Goal: Task Accomplishment & Management: Manage account settings

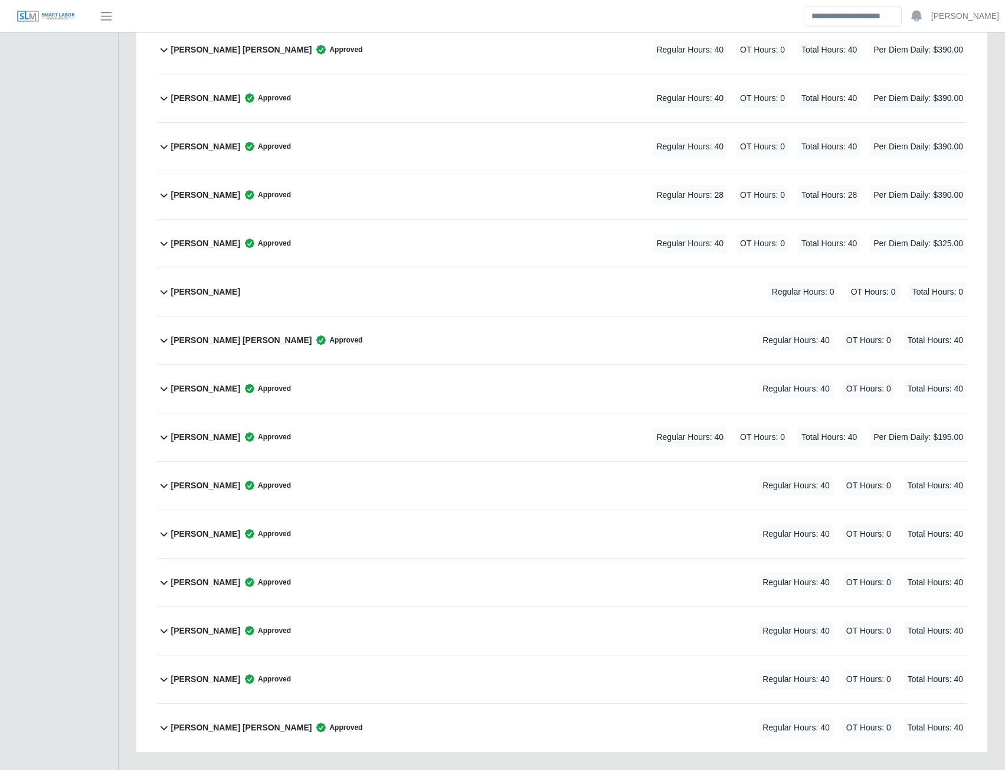
scroll to position [3662, 0]
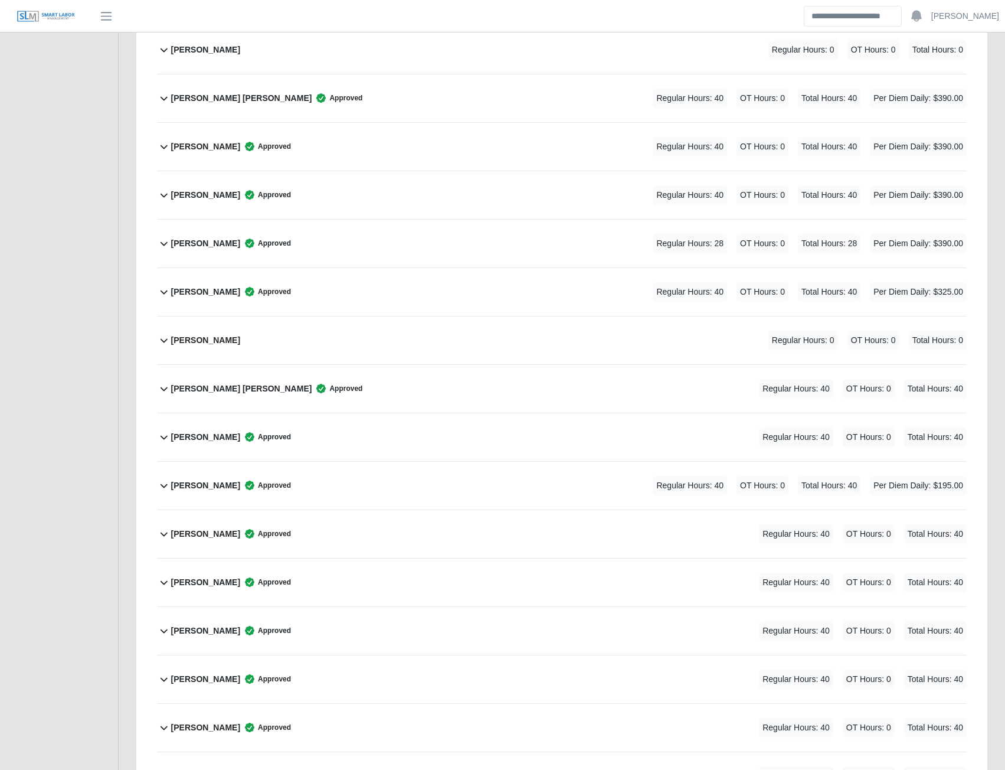
click at [226, 390] on b "[PERSON_NAME] [PERSON_NAME]" at bounding box center [241, 389] width 141 height 12
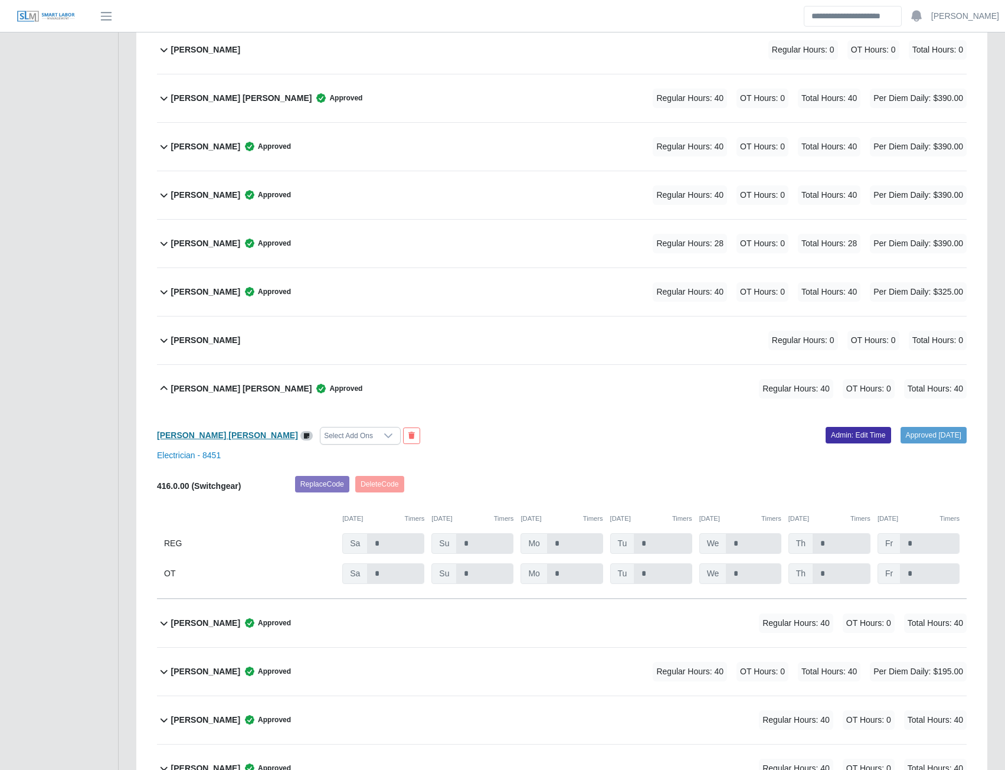
click at [220, 437] on b "Osman Noe Banegas Padilla" at bounding box center [227, 434] width 141 height 9
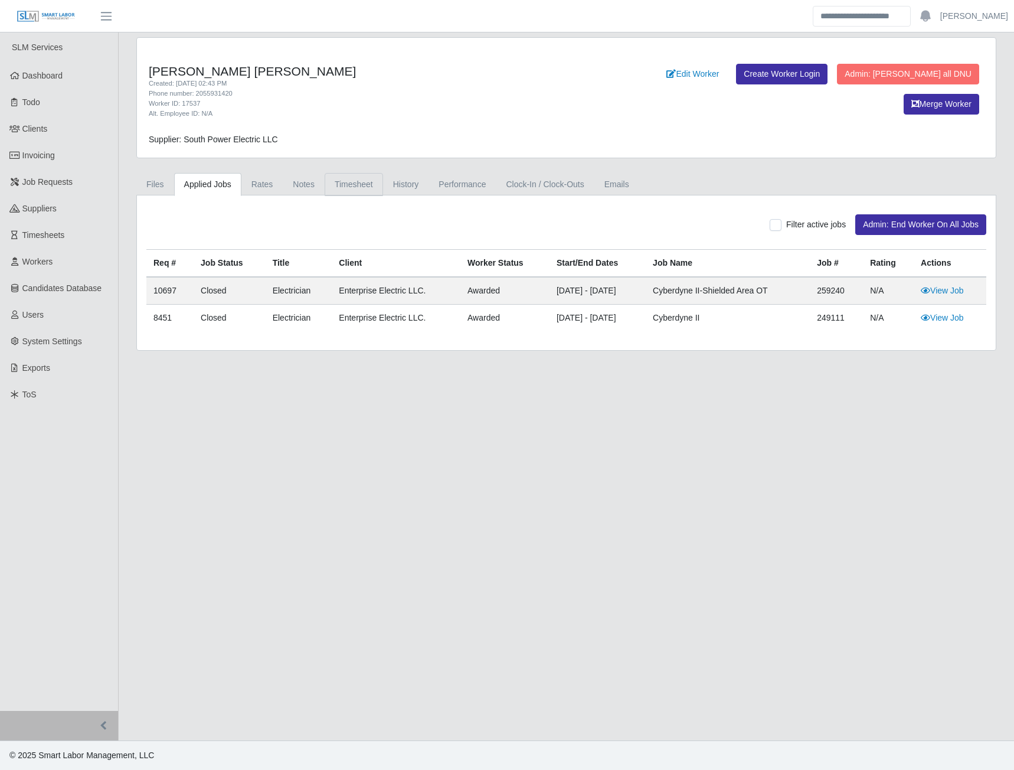
click at [339, 187] on link "Timesheet" at bounding box center [354, 184] width 58 height 23
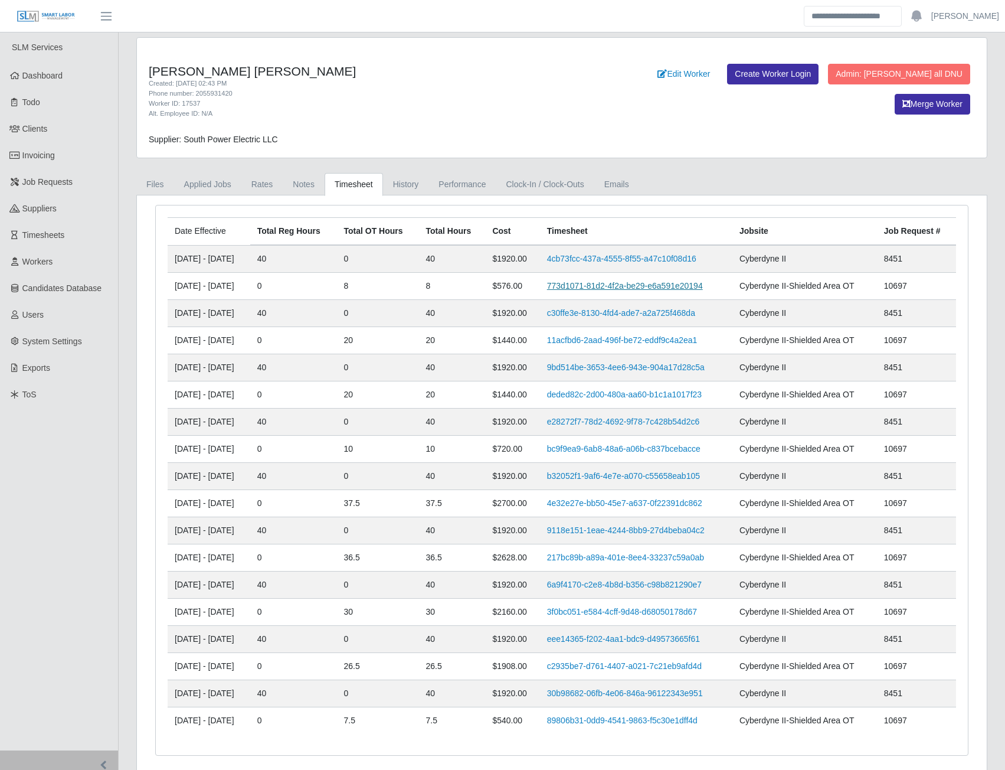
click at [600, 283] on link "773d1071-81d2-4f2a-be29-e6a591e20194" at bounding box center [625, 285] width 156 height 9
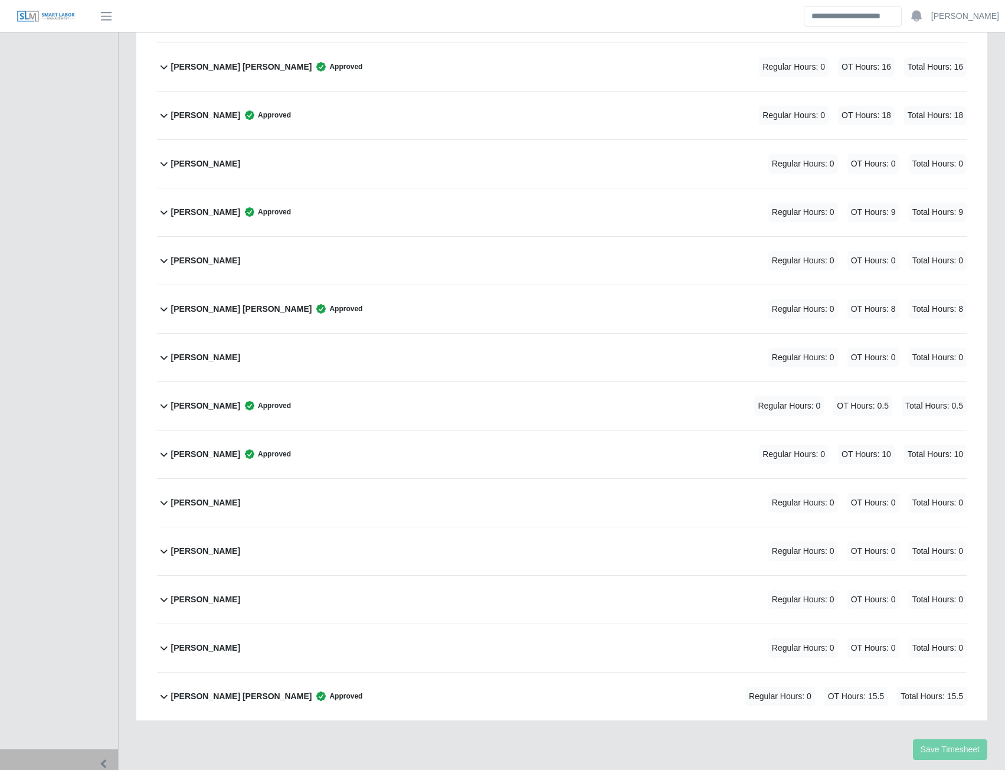
scroll to position [3710, 0]
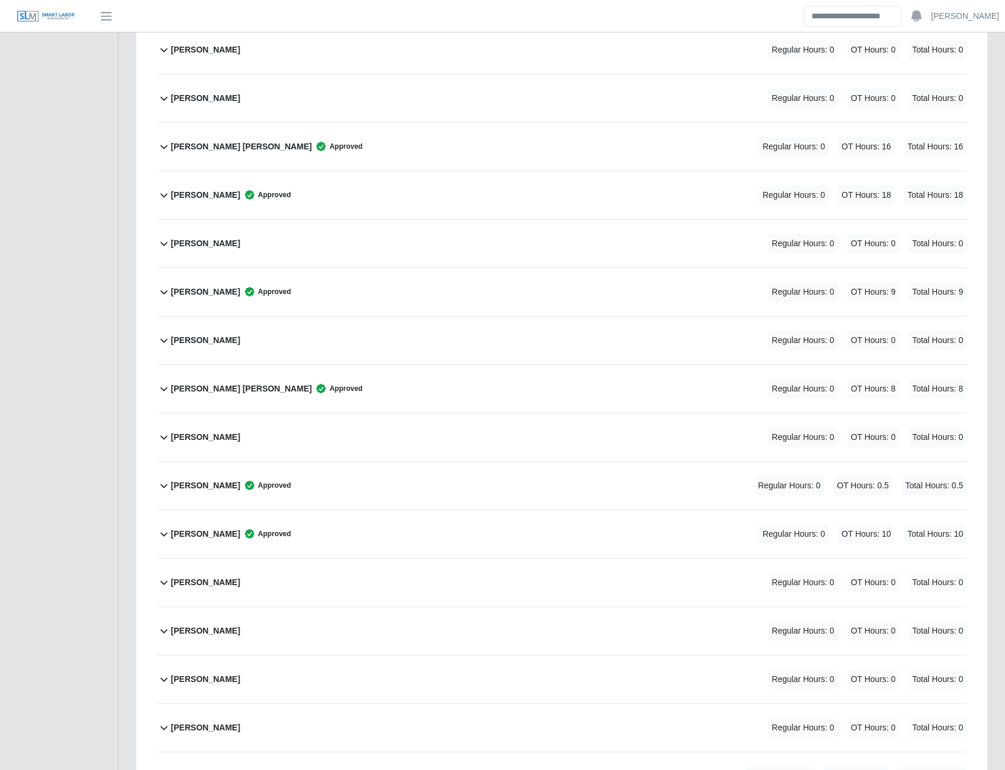
click at [222, 386] on b "Osman Noe Banegas Padilla" at bounding box center [241, 389] width 141 height 12
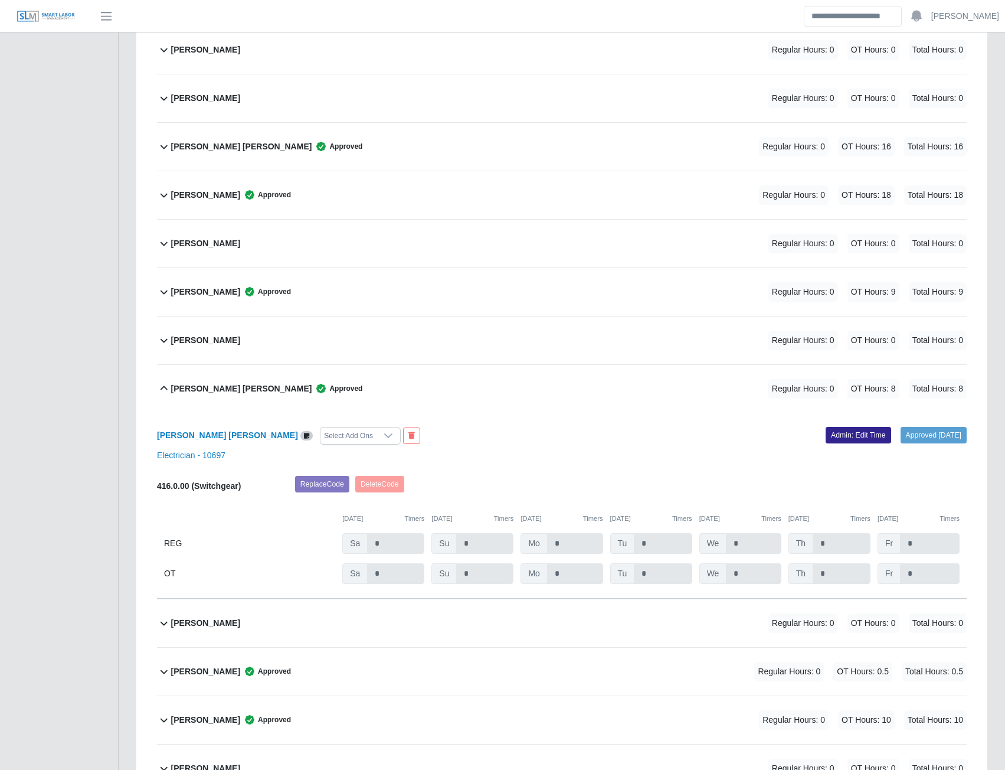
click at [837, 439] on link "Admin: Edit Time" at bounding box center [859, 435] width 66 height 17
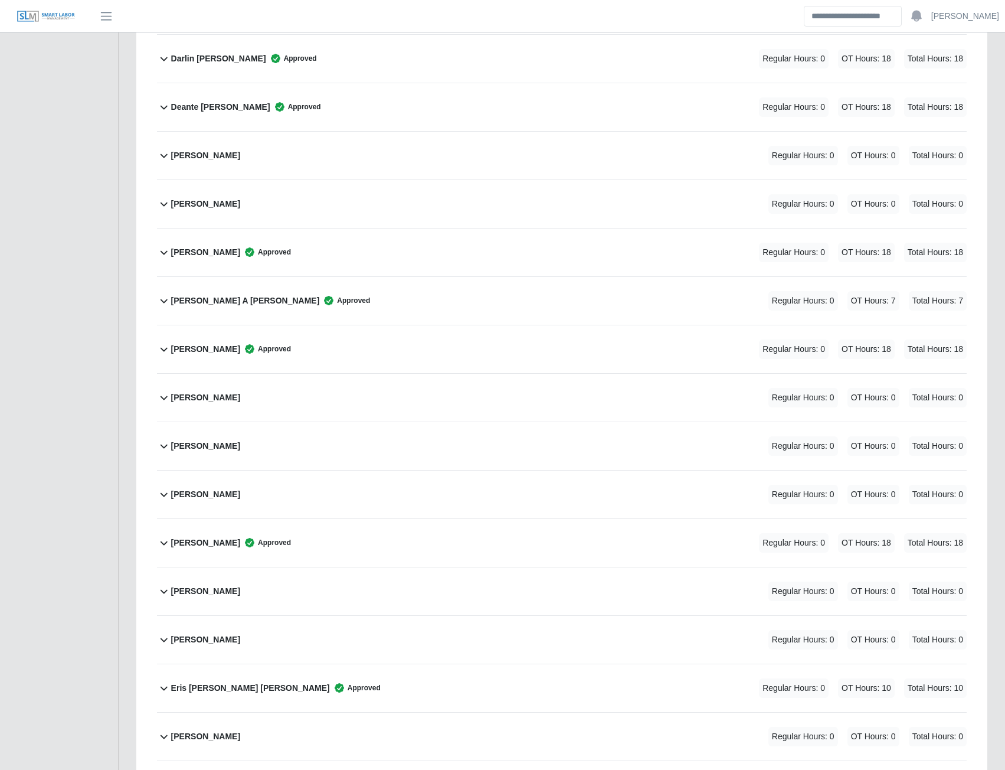
scroll to position [0, 0]
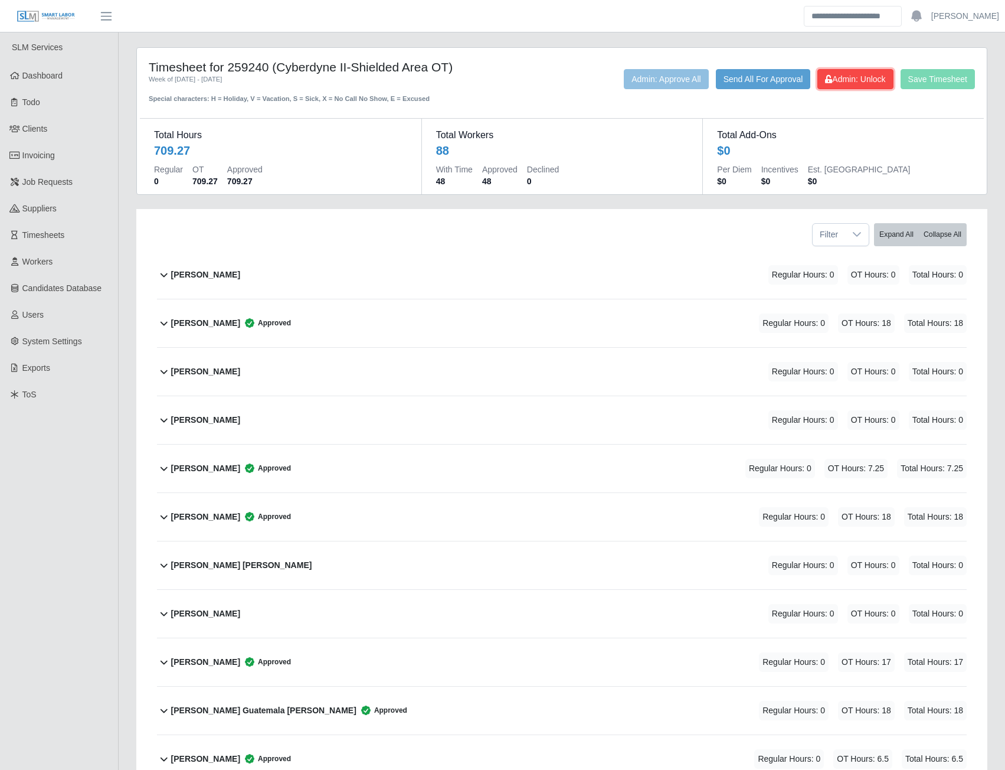
click at [845, 81] on span "Admin: Unlock" at bounding box center [855, 78] width 60 height 9
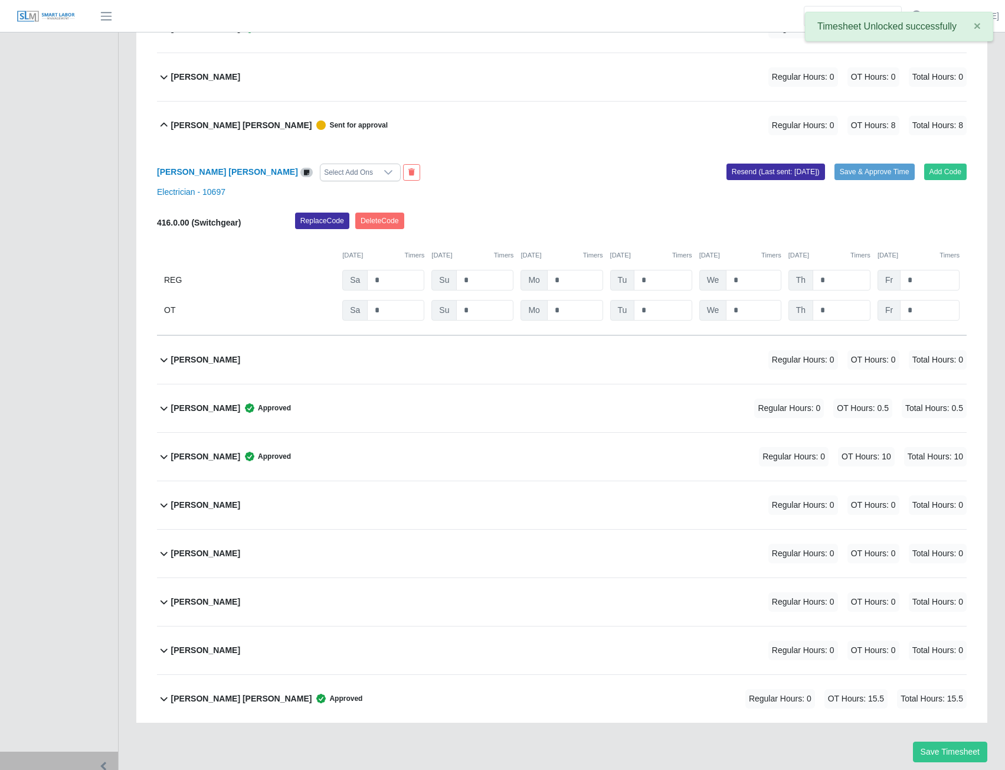
scroll to position [4014, 0]
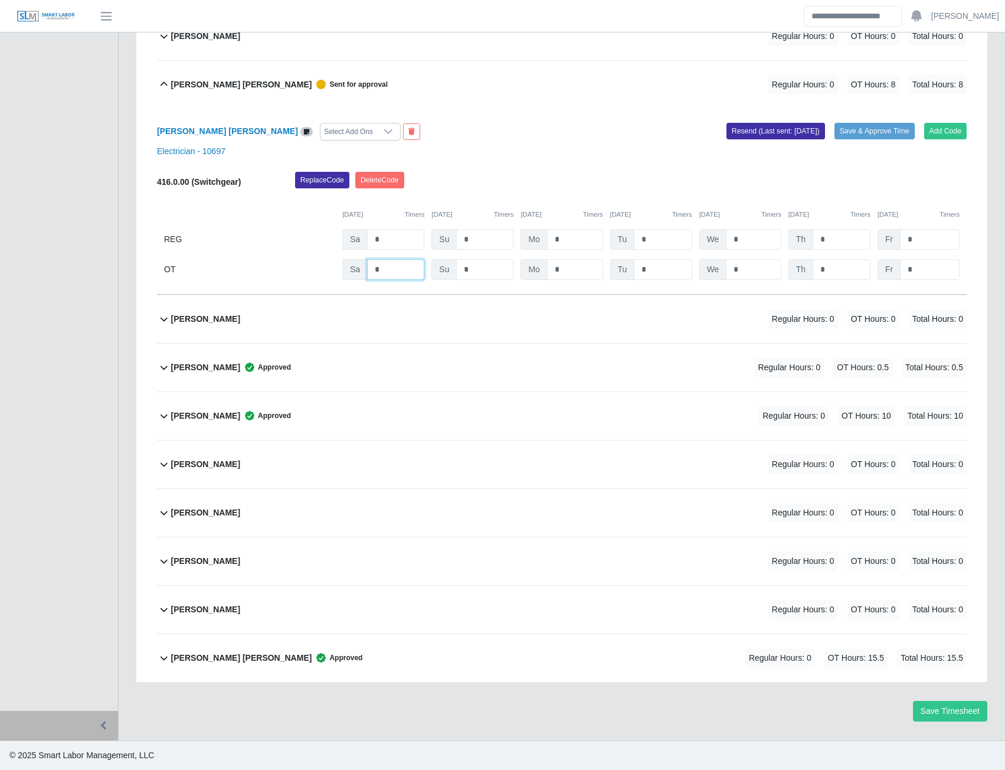
click at [371, 269] on input "*" at bounding box center [395, 269] width 57 height 21
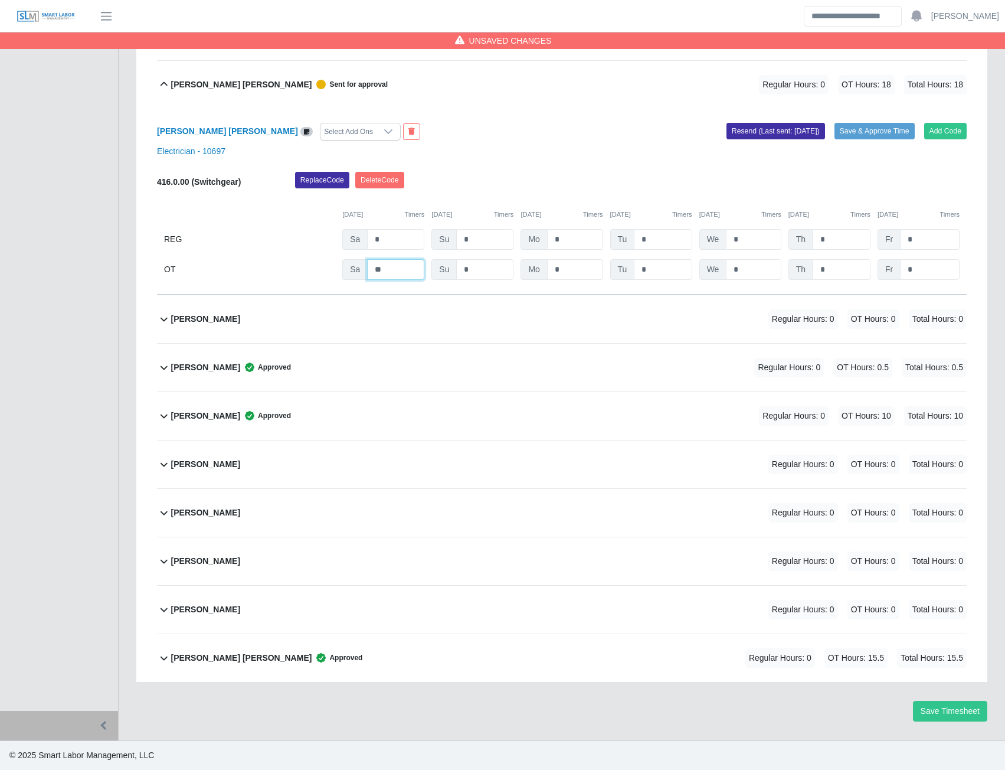
type input "**"
click at [858, 138] on button "Save & Approve Time" at bounding box center [875, 131] width 80 height 17
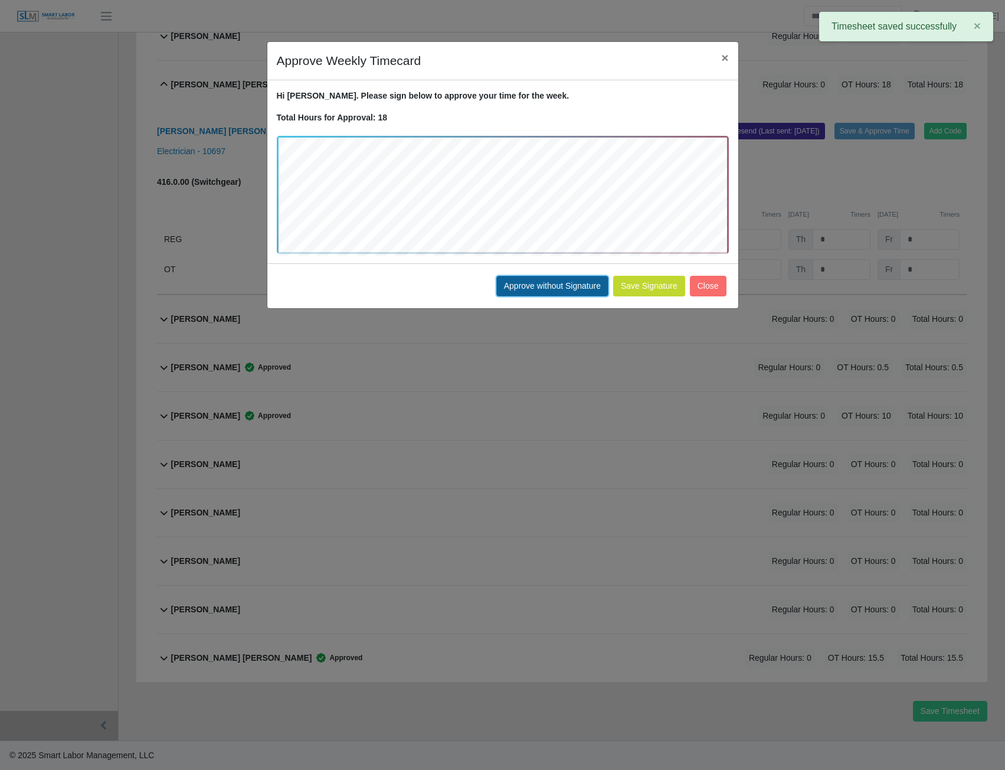
click at [593, 286] on button "Approve without Signature" at bounding box center [552, 286] width 112 height 21
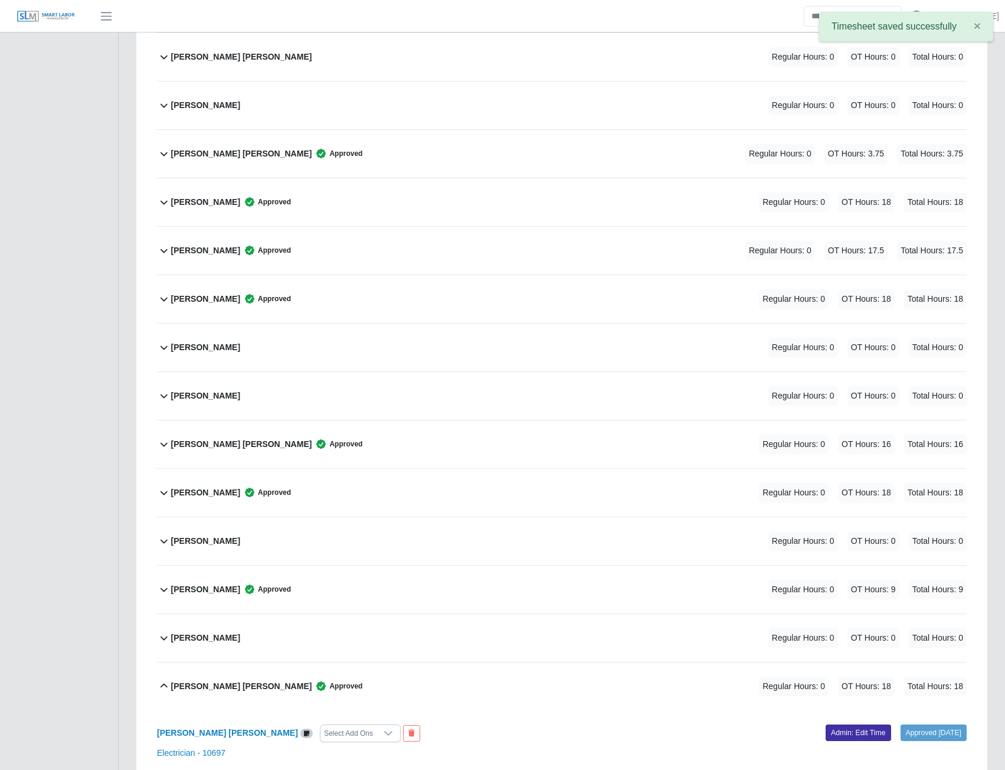
scroll to position [3365, 0]
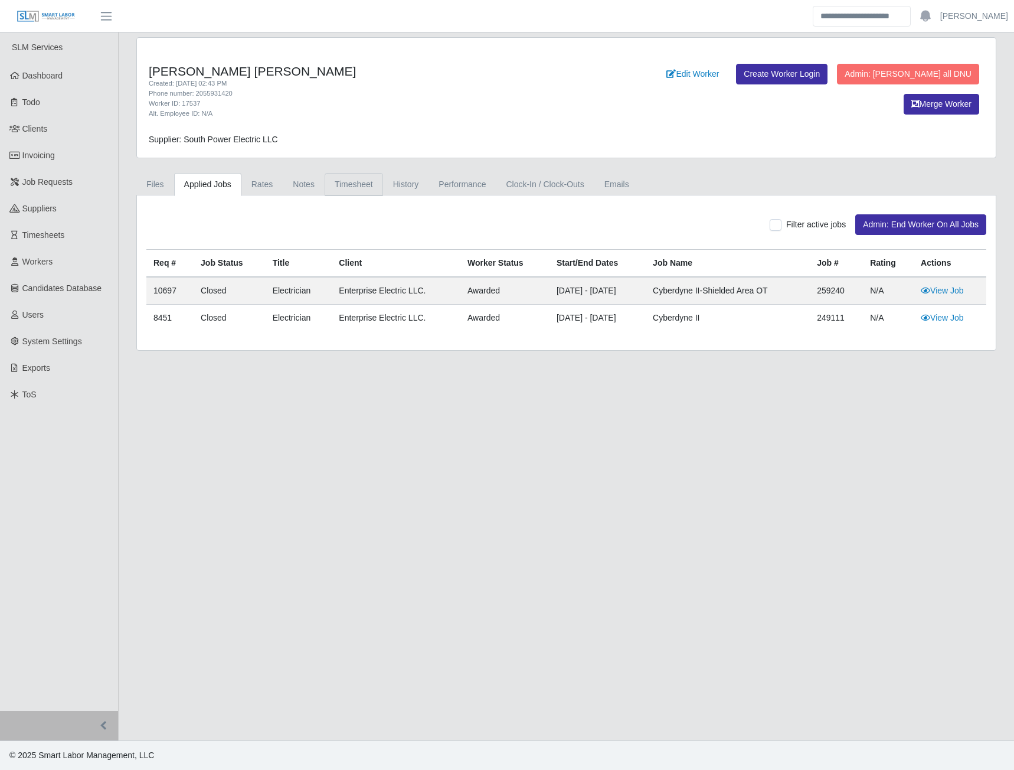
click at [355, 183] on link "Timesheet" at bounding box center [354, 184] width 58 height 23
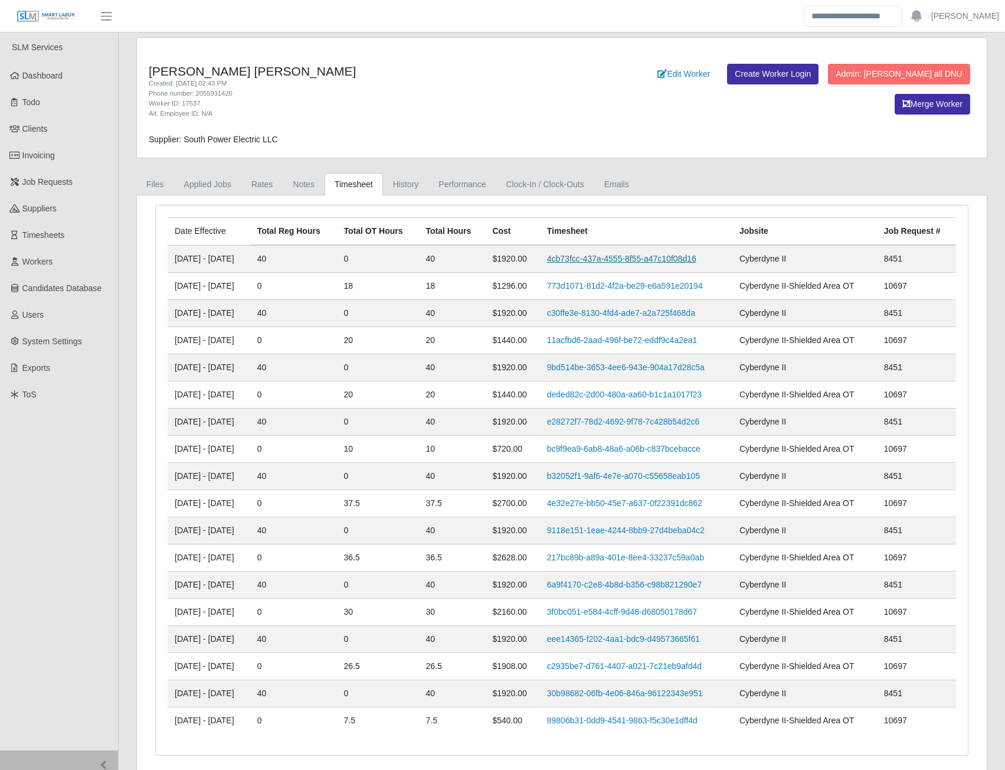
click at [587, 261] on link "4cb73fcc-437a-4555-8f55-a47c10f08d16" at bounding box center [621, 258] width 149 height 9
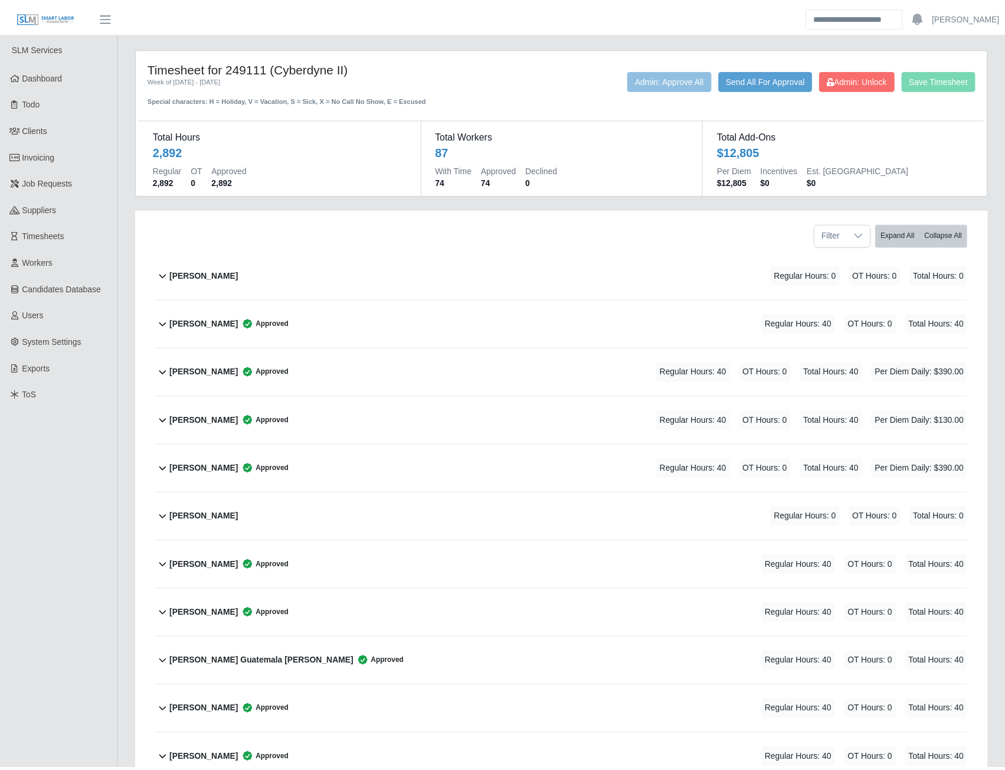
scroll to position [3780, 0]
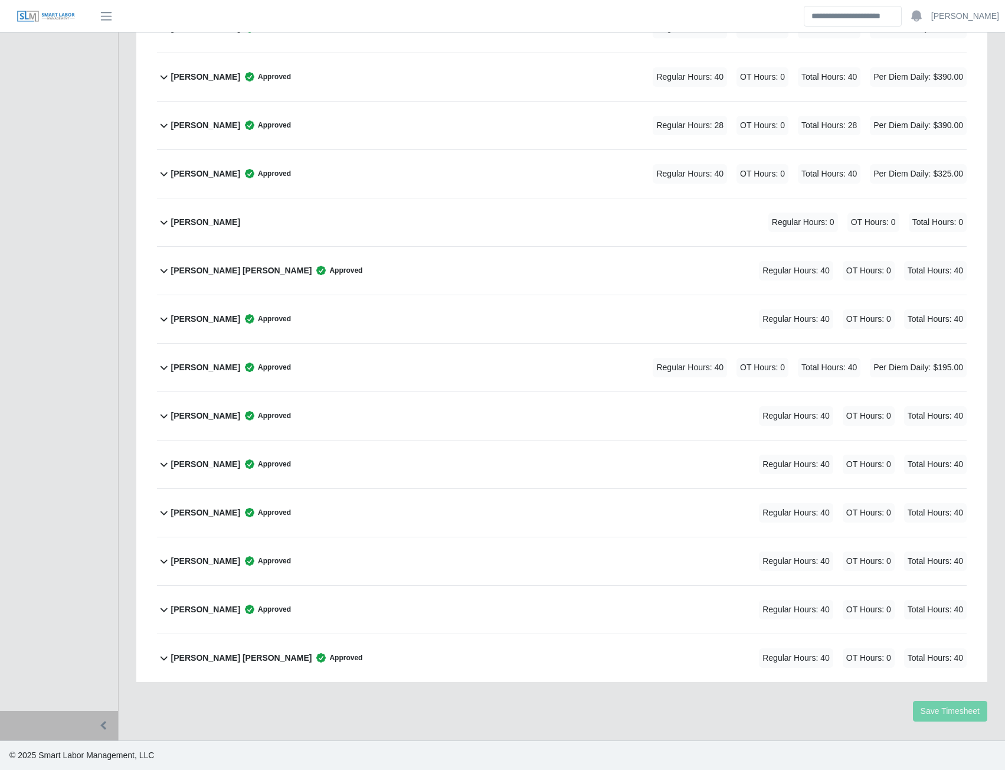
click at [226, 273] on b "Osman Noe Banegas Padilla" at bounding box center [241, 270] width 141 height 12
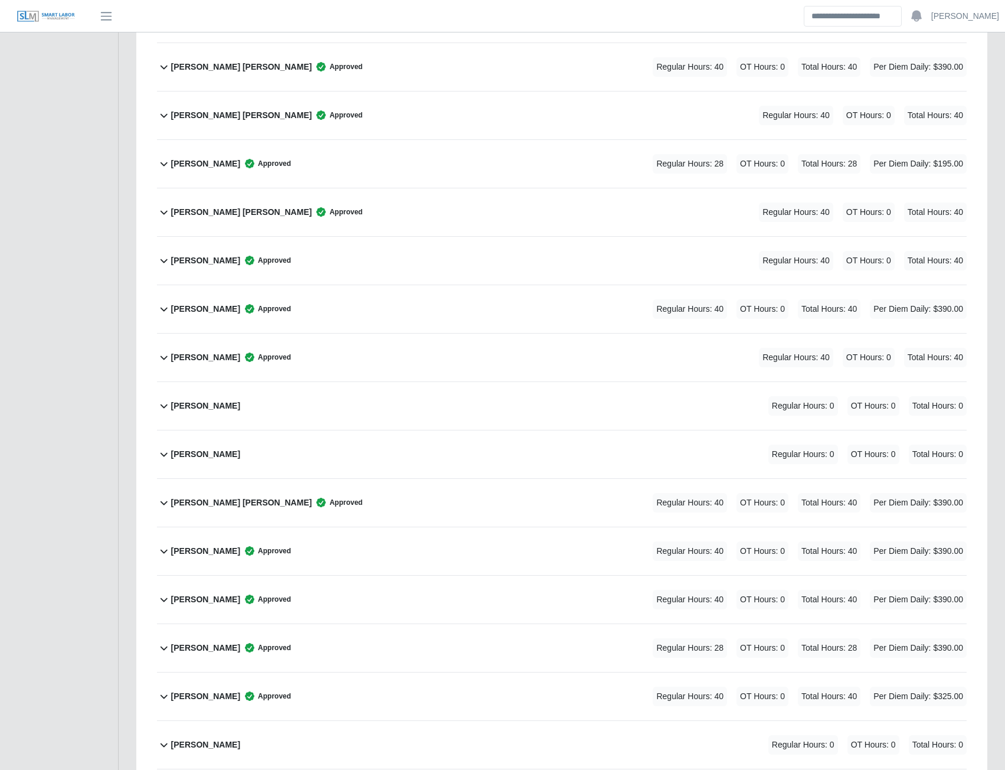
scroll to position [3199, 0]
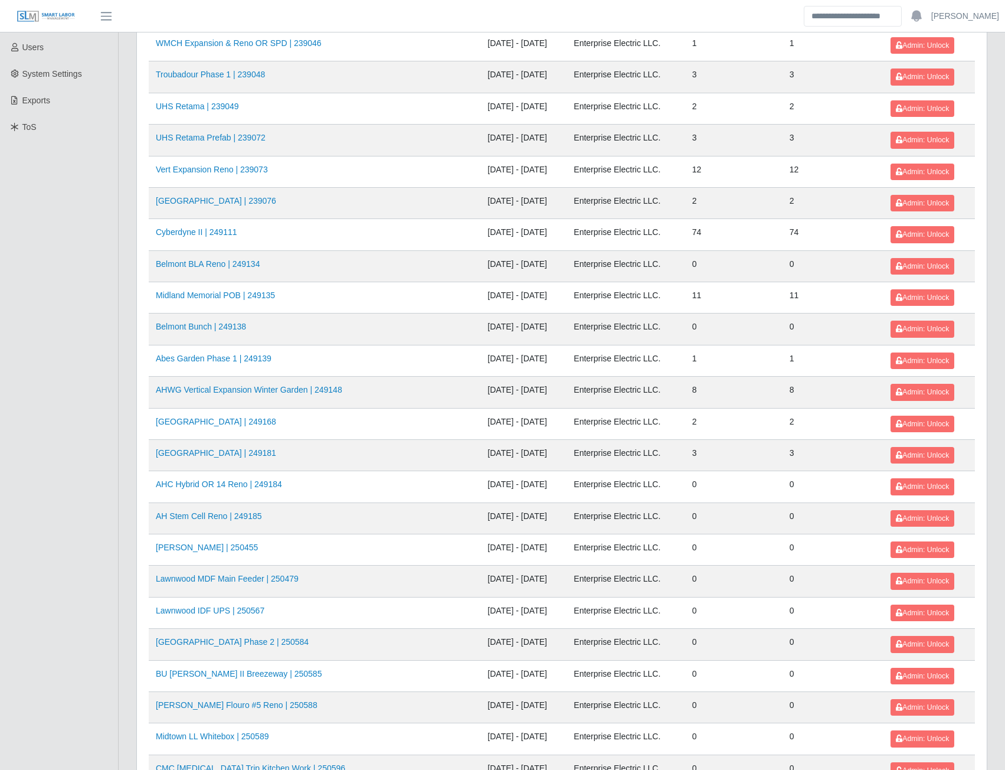
scroll to position [1041, 0]
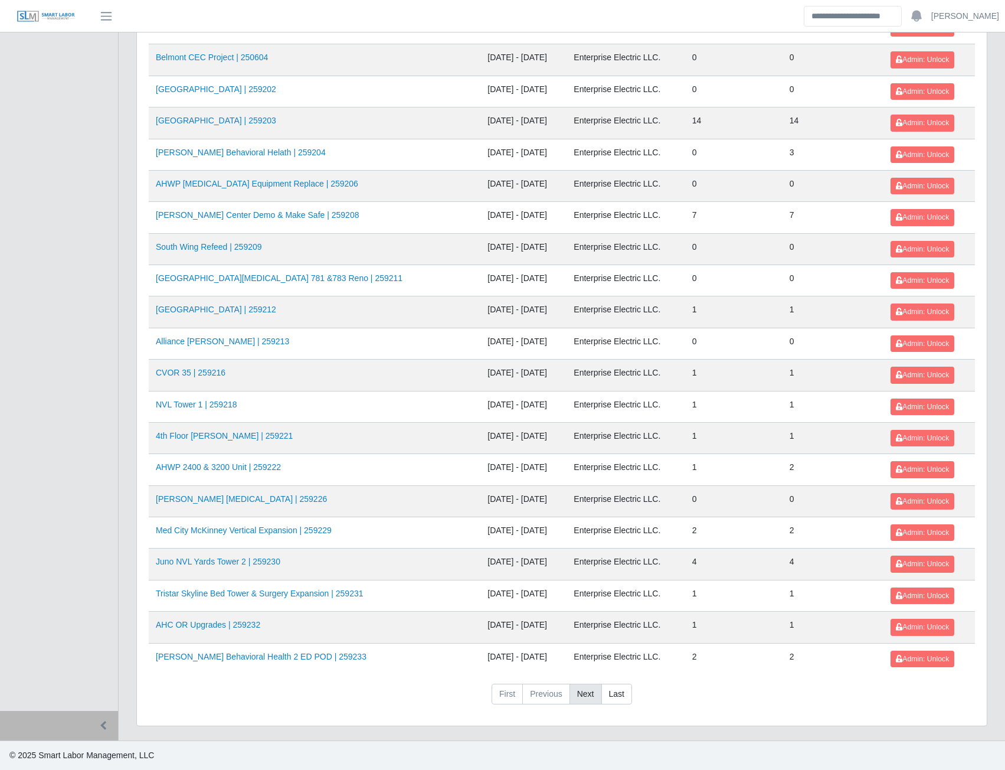
click at [590, 695] on link "Next" at bounding box center [586, 694] width 32 height 21
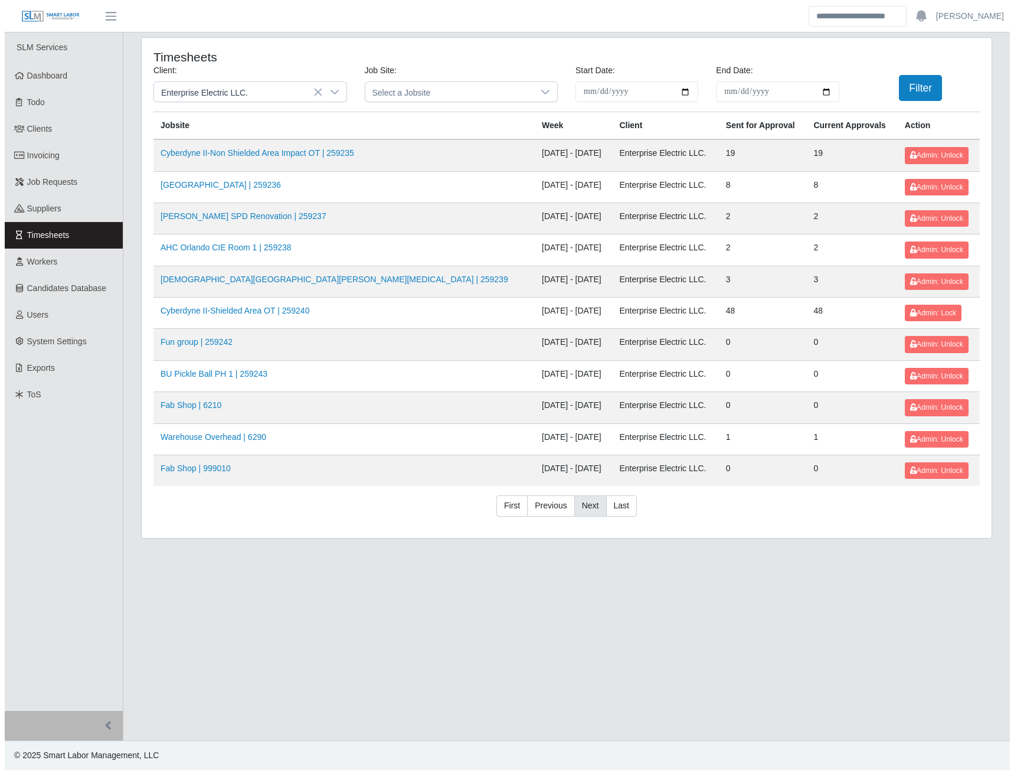
scroll to position [0, 0]
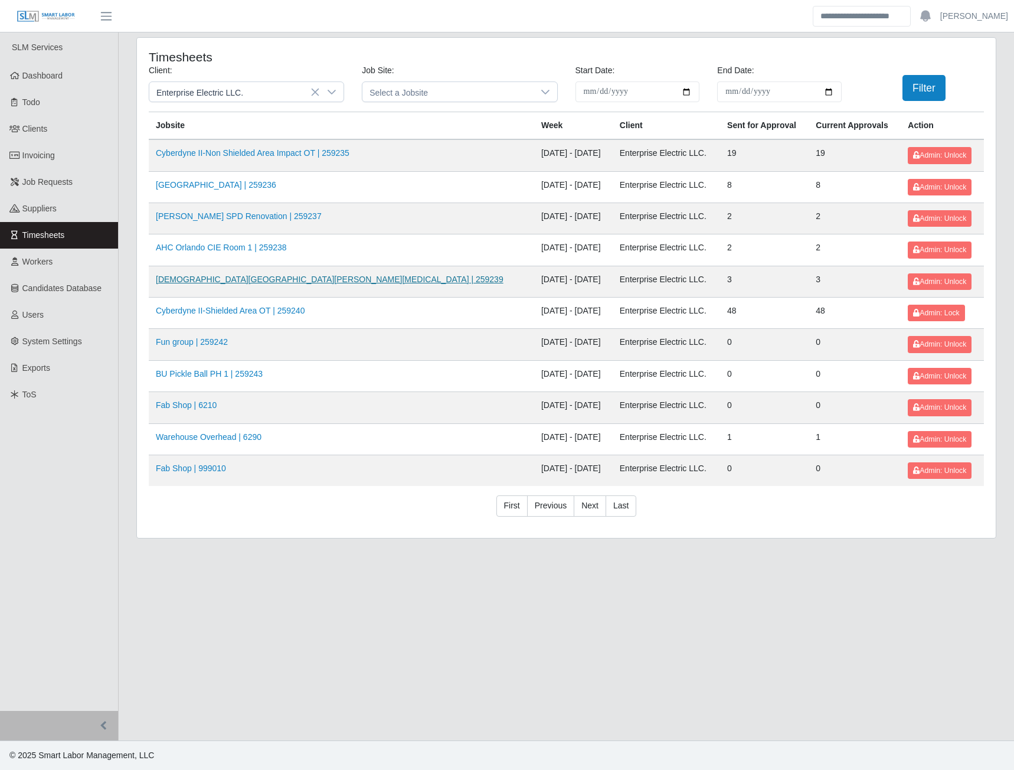
click at [233, 282] on link "[DEMOGRAPHIC_DATA][GEOGRAPHIC_DATA][PERSON_NAME][MEDICAL_DATA] | 259239" at bounding box center [330, 279] width 348 height 9
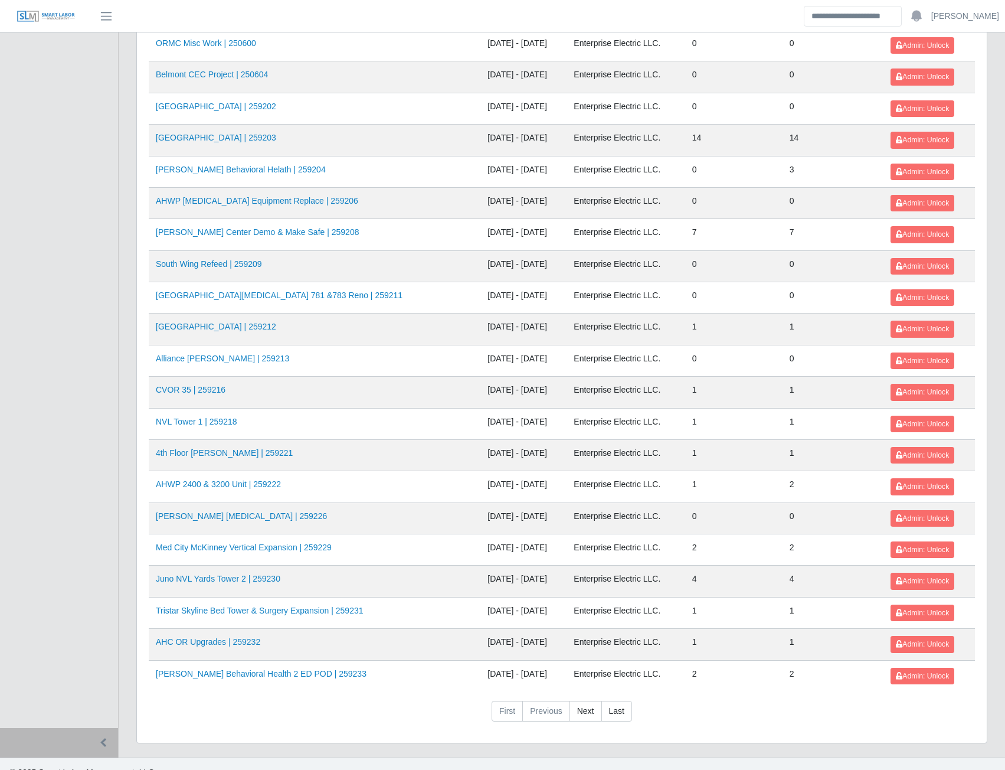
scroll to position [1041, 0]
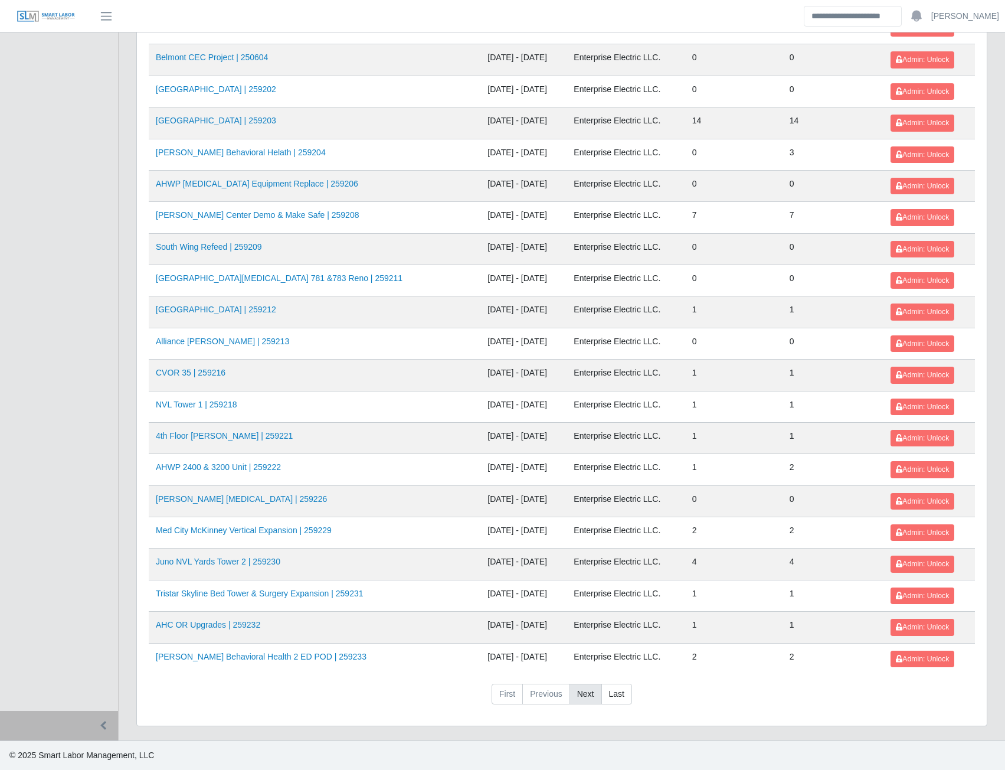
click at [591, 697] on link "Next" at bounding box center [586, 694] width 32 height 21
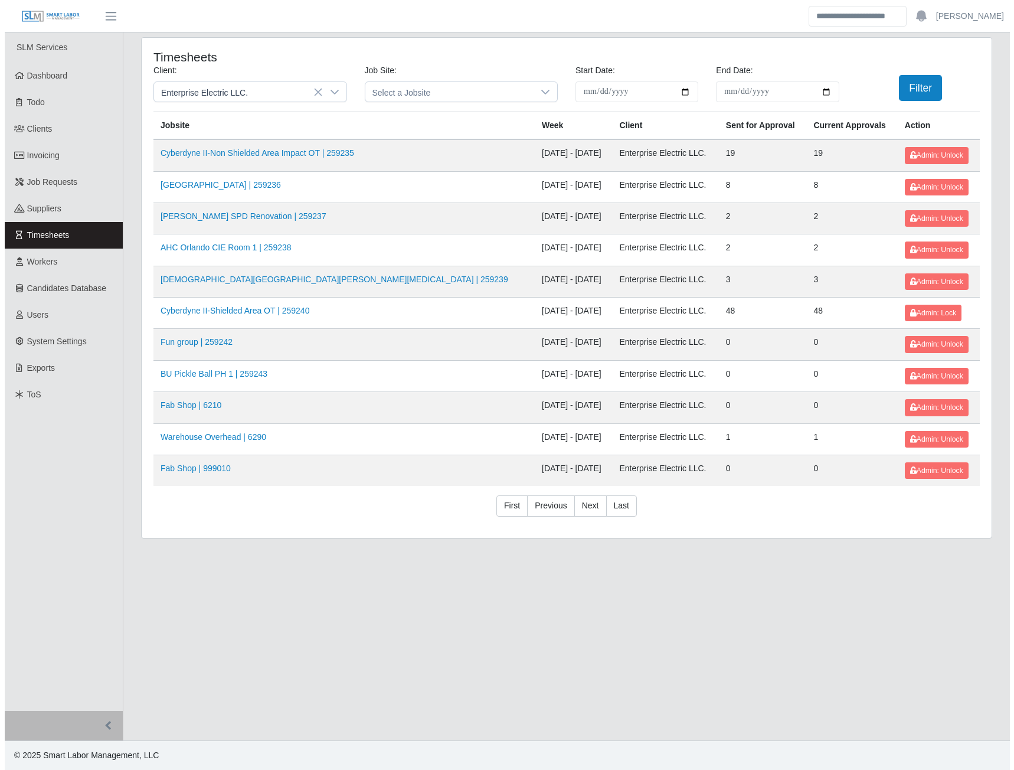
scroll to position [0, 0]
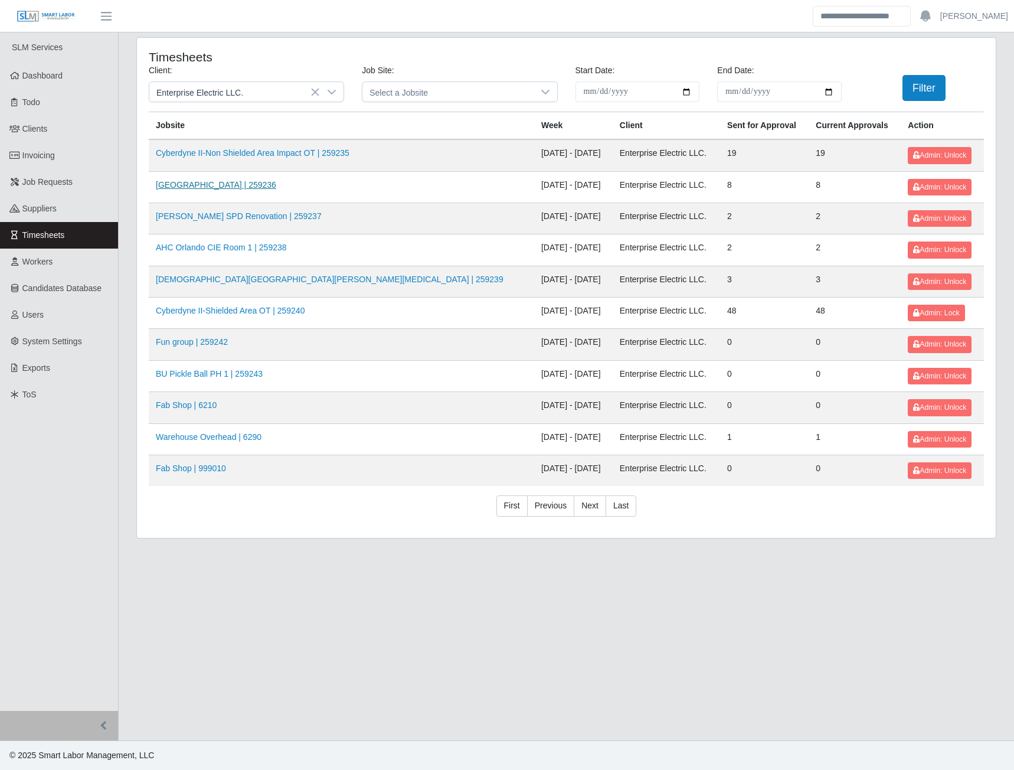
click at [250, 183] on link "[GEOGRAPHIC_DATA] | 259236" at bounding box center [216, 184] width 120 height 9
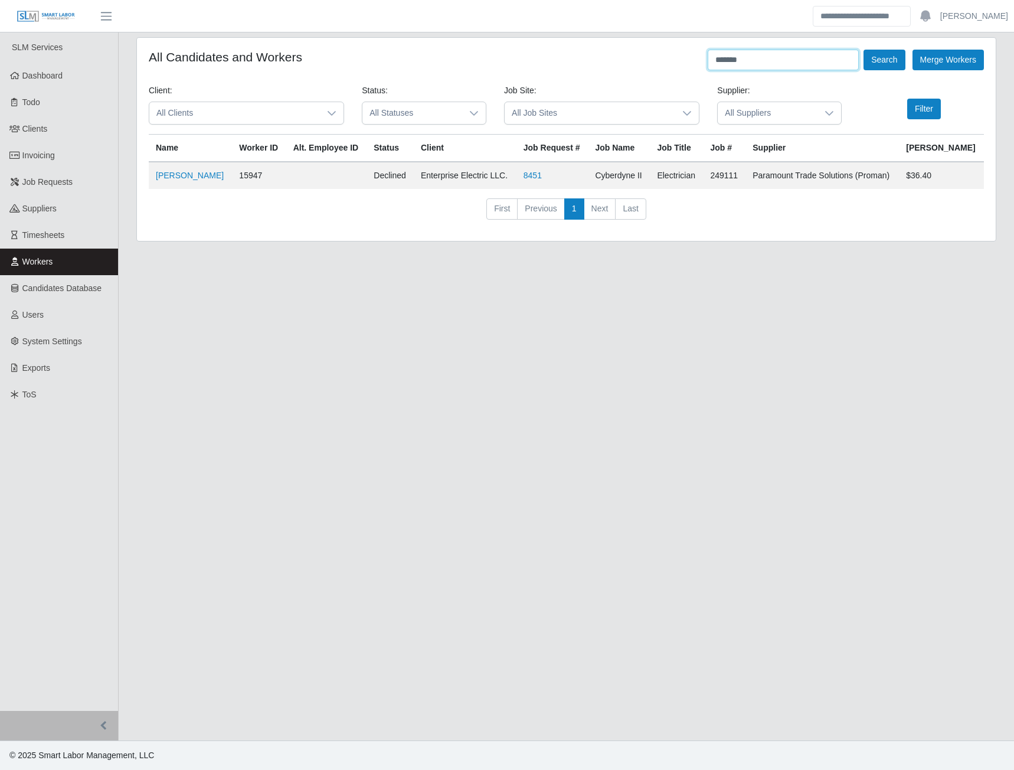
click at [805, 58] on input "*******" at bounding box center [783, 60] width 151 height 21
type input "*"
type input "*******"
click at [880, 51] on button "Search" at bounding box center [884, 60] width 41 height 21
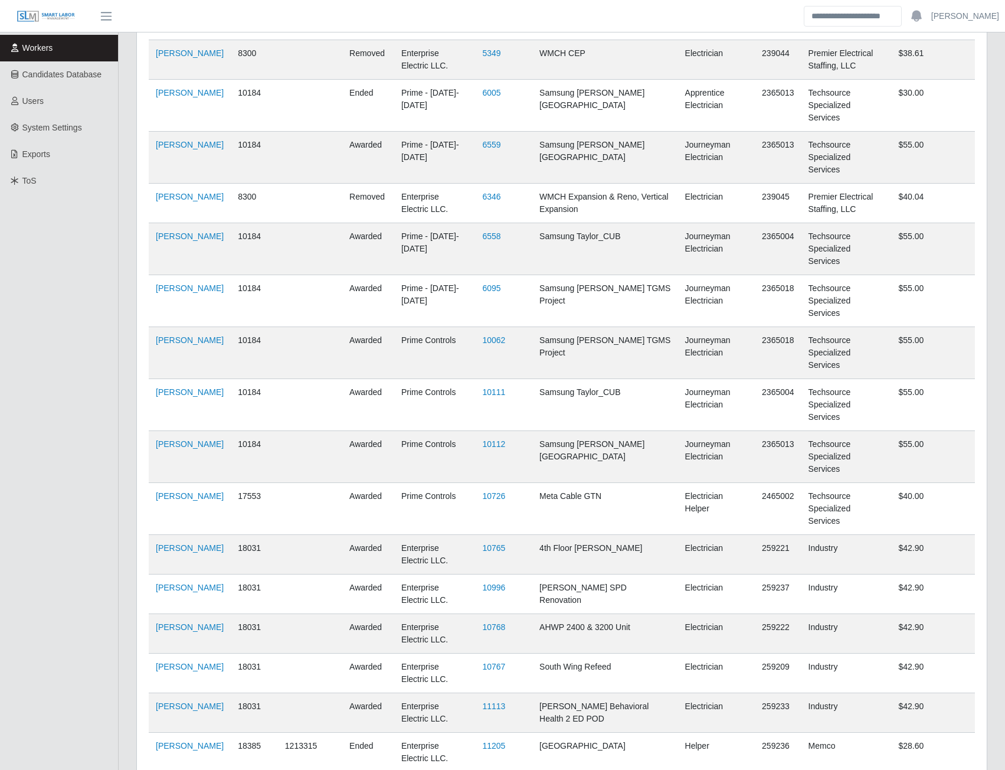
scroll to position [252, 0]
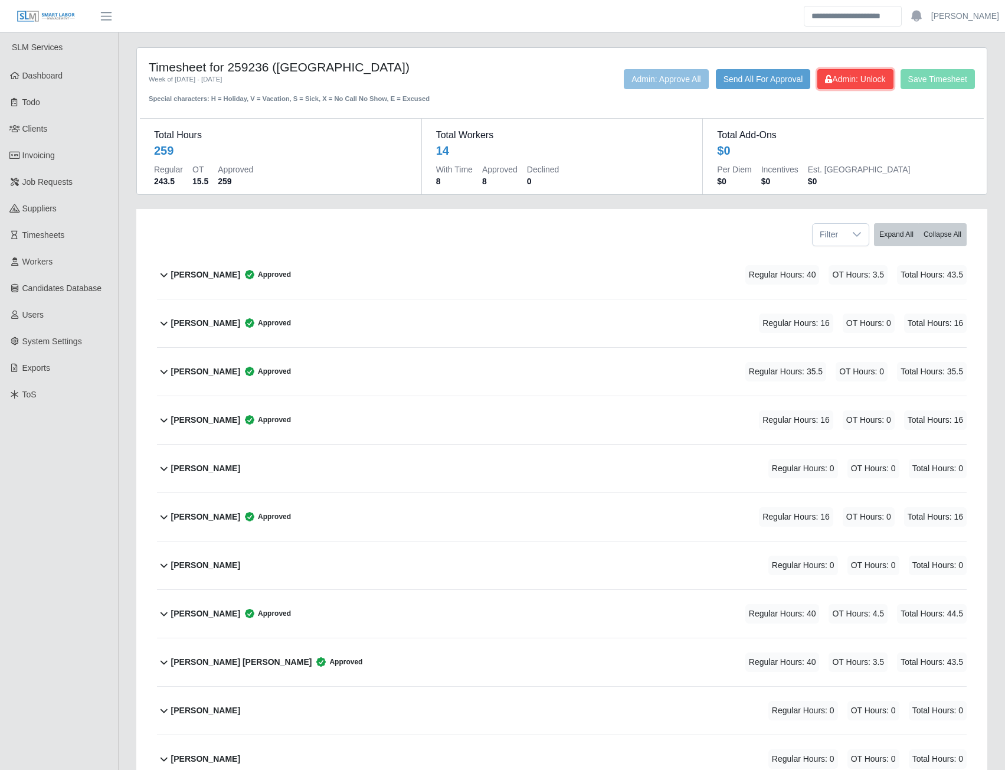
click at [834, 78] on span "Admin: Unlock" at bounding box center [855, 78] width 60 height 9
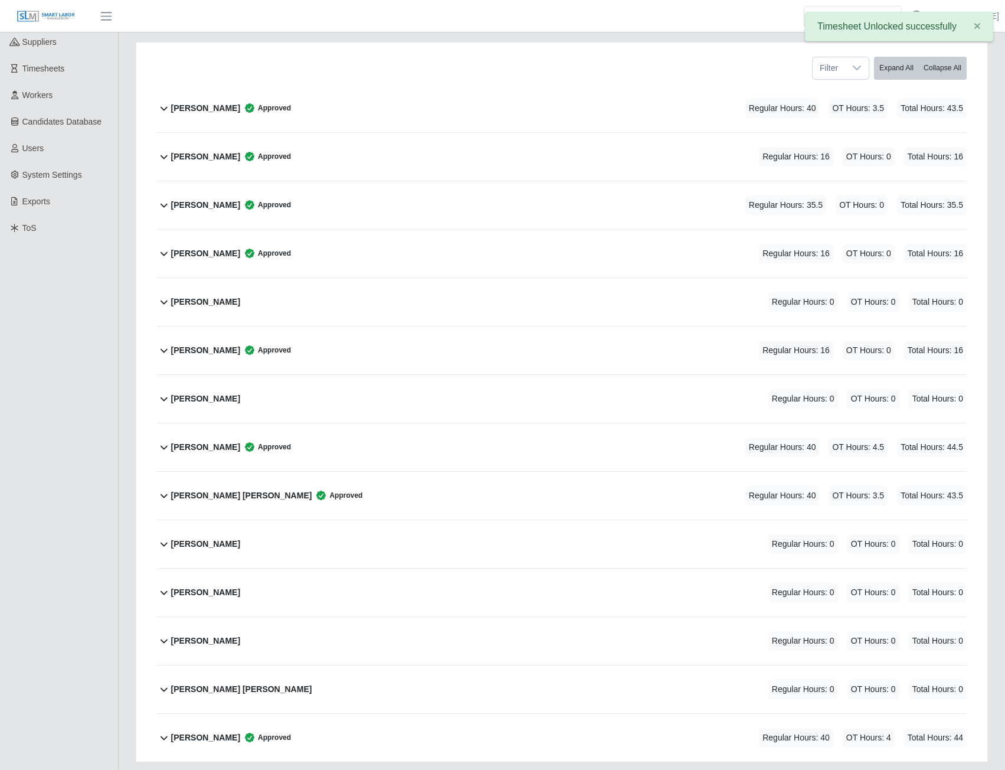
scroll to position [246, 0]
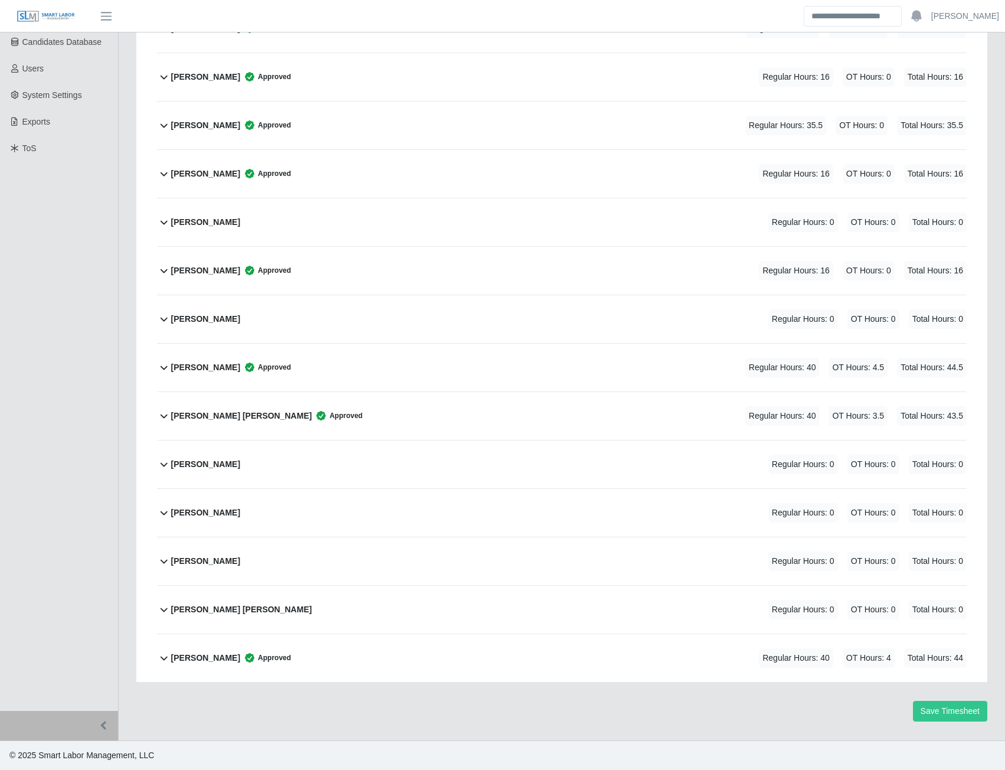
click at [237, 365] on b "[PERSON_NAME]" at bounding box center [205, 367] width 69 height 12
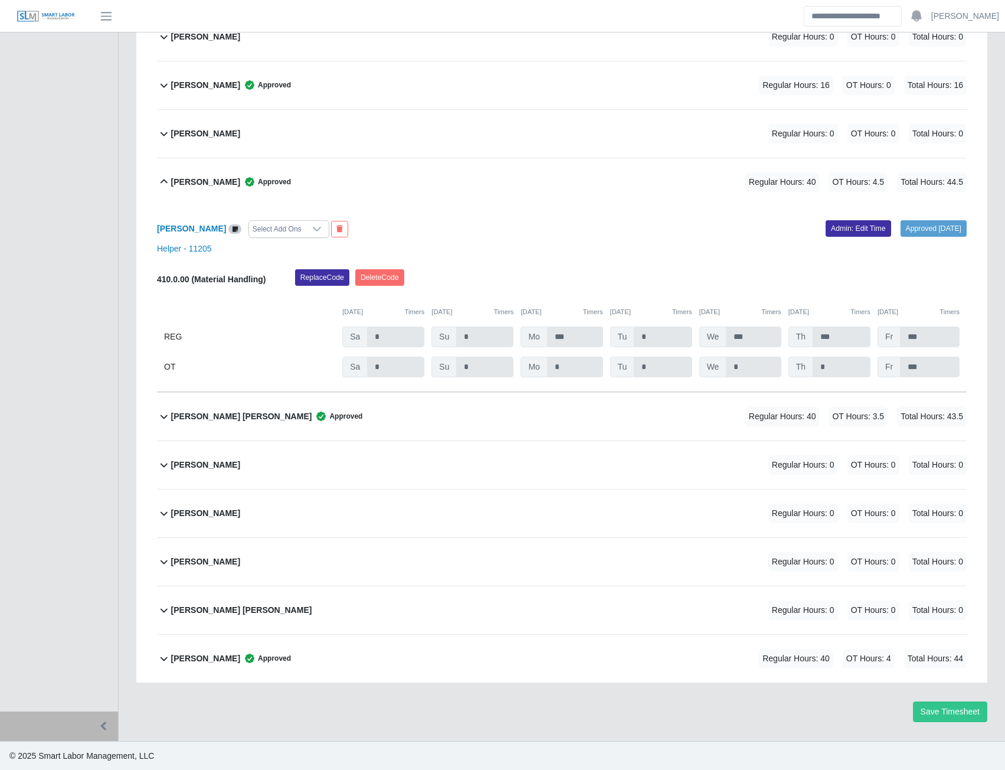
scroll to position [432, 0]
click at [826, 233] on link "Admin: Edit Time" at bounding box center [859, 228] width 66 height 17
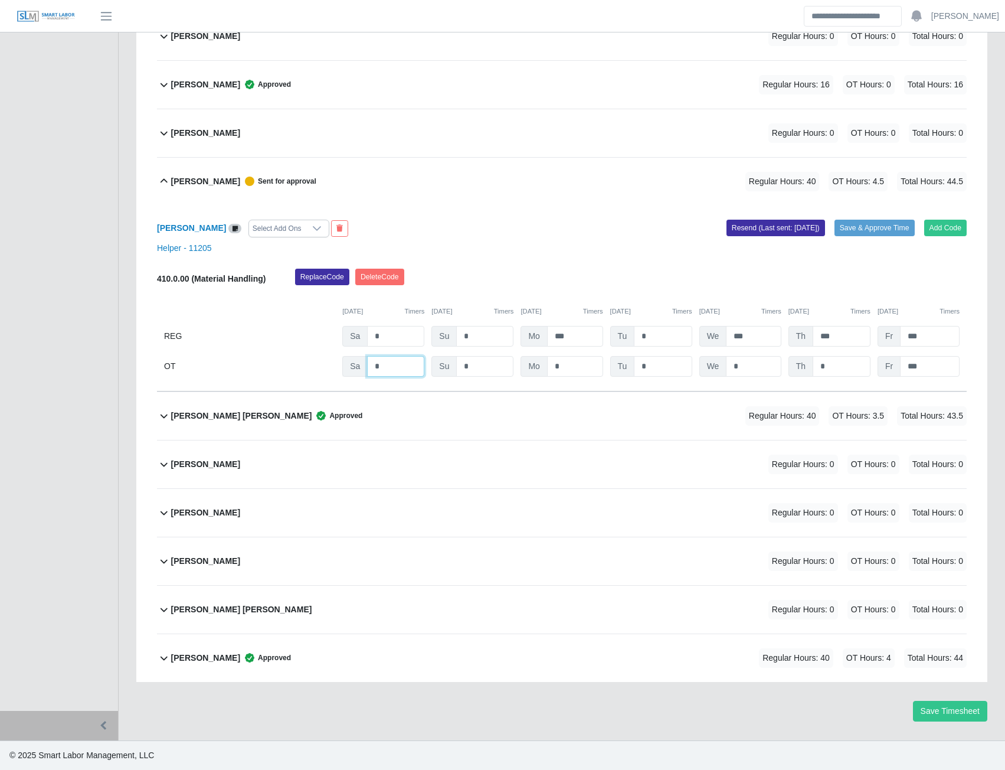
click at [396, 362] on input "*" at bounding box center [395, 366] width 57 height 21
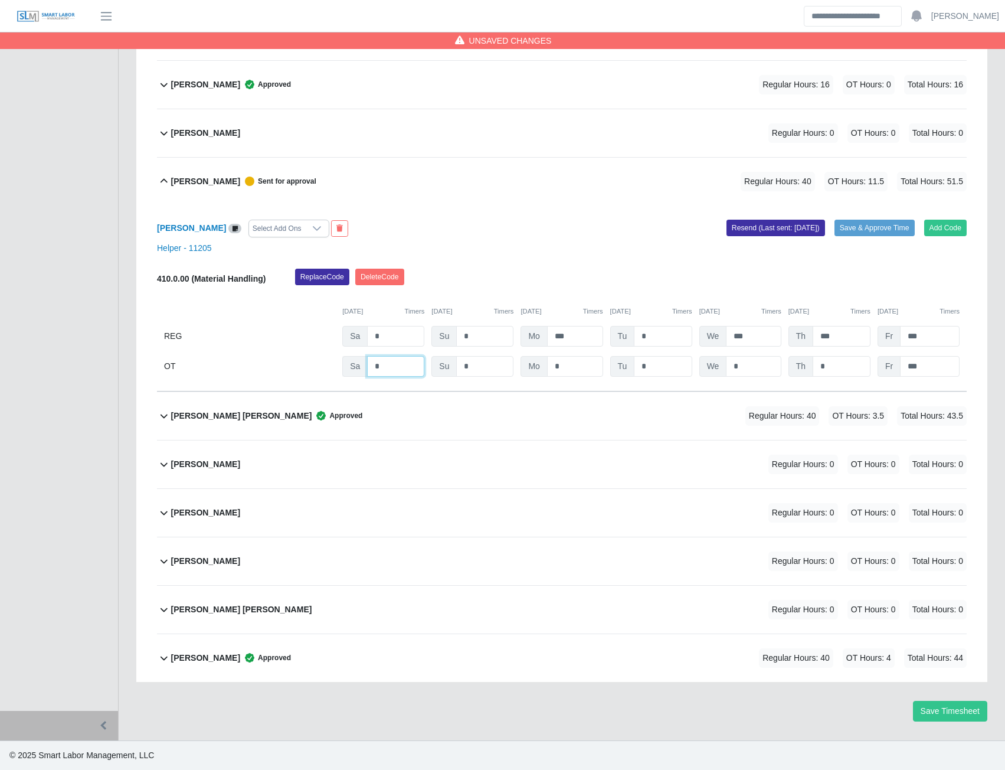
type input "*"
type input "***"
click at [742, 231] on button "Resend (Last sent: [DATE])" at bounding box center [776, 228] width 99 height 17
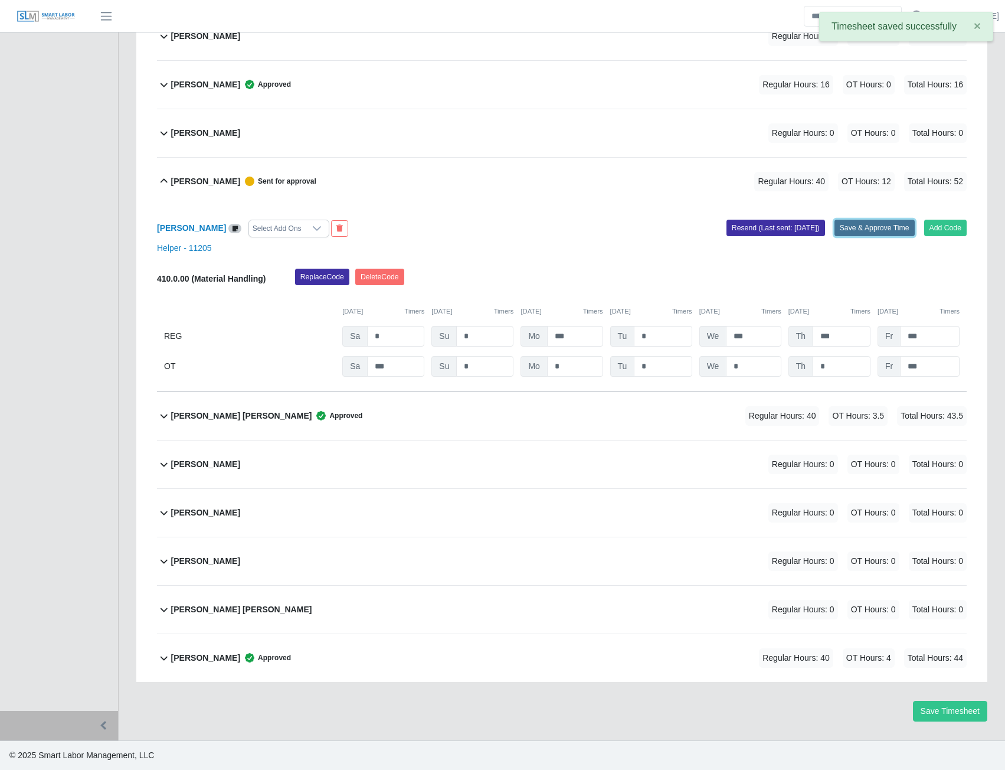
click at [858, 227] on button "Save & Approve Time" at bounding box center [875, 228] width 80 height 17
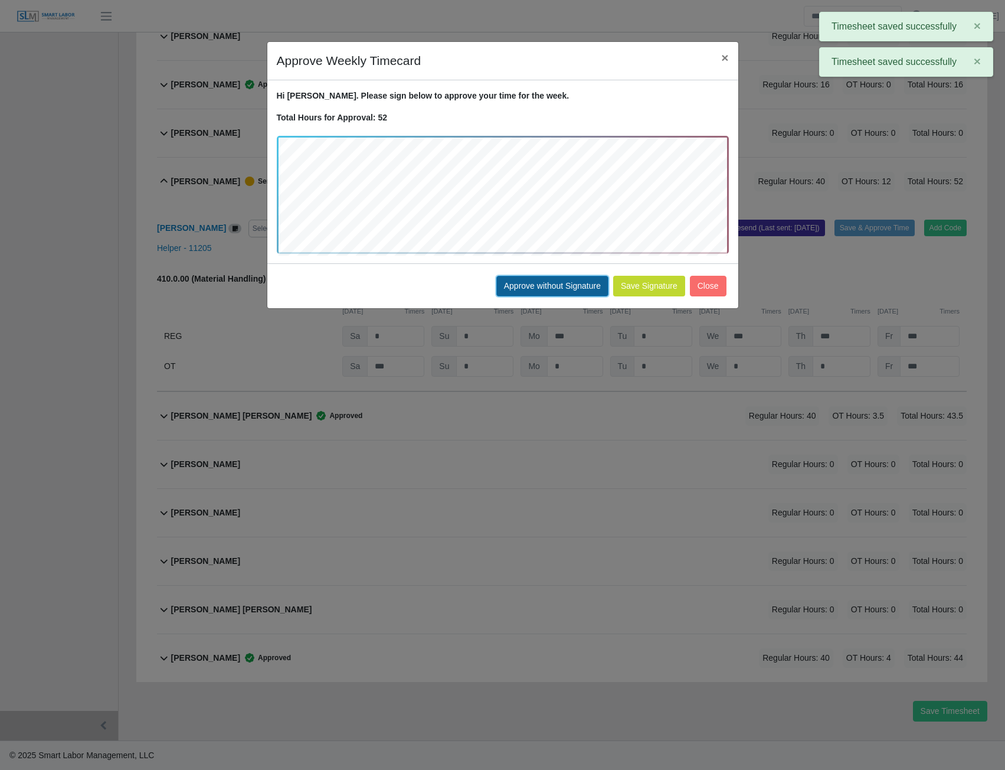
click at [562, 285] on button "Approve without Signature" at bounding box center [552, 286] width 112 height 21
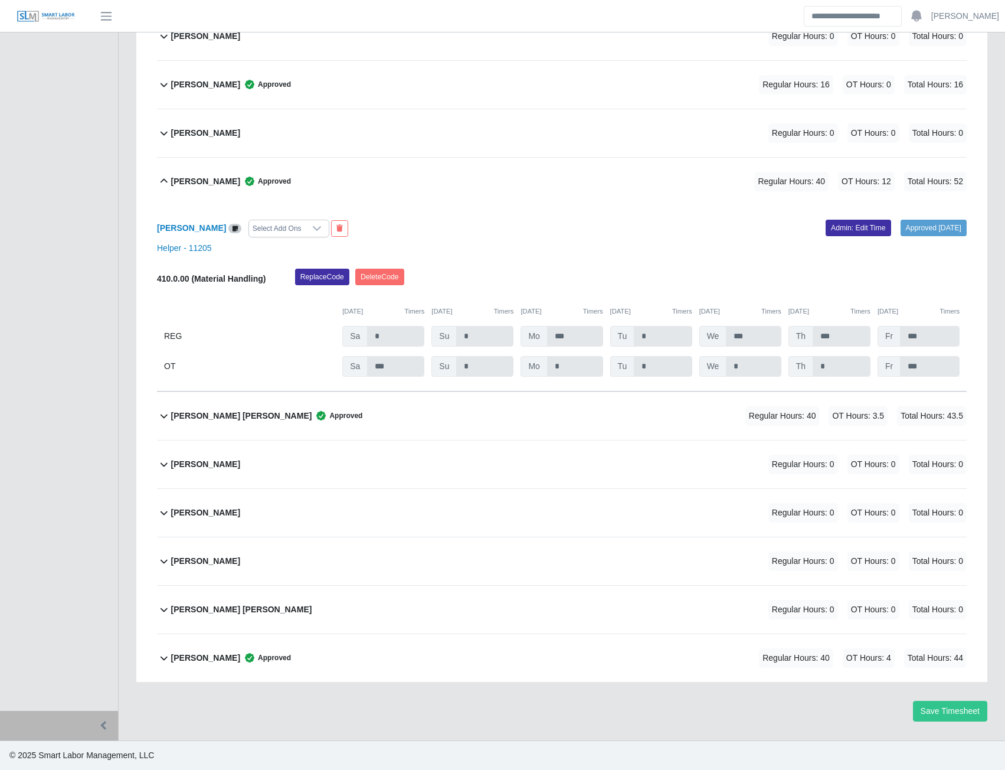
click at [210, 416] on b "[PERSON_NAME] [PERSON_NAME]" at bounding box center [241, 416] width 141 height 12
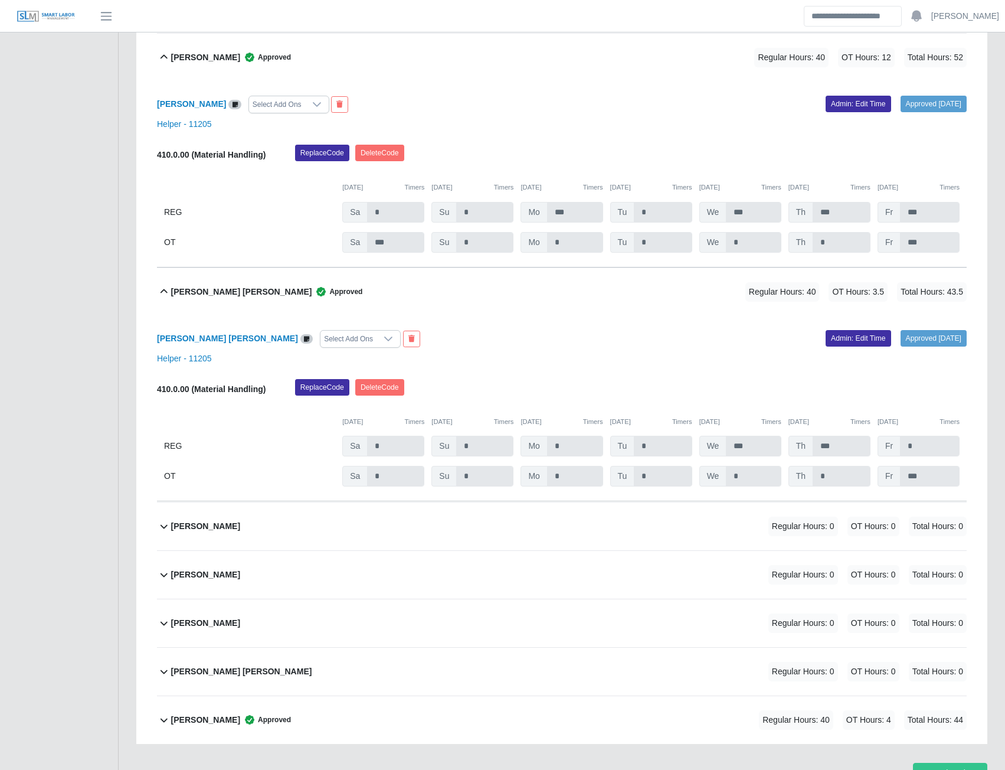
scroll to position [619, 0]
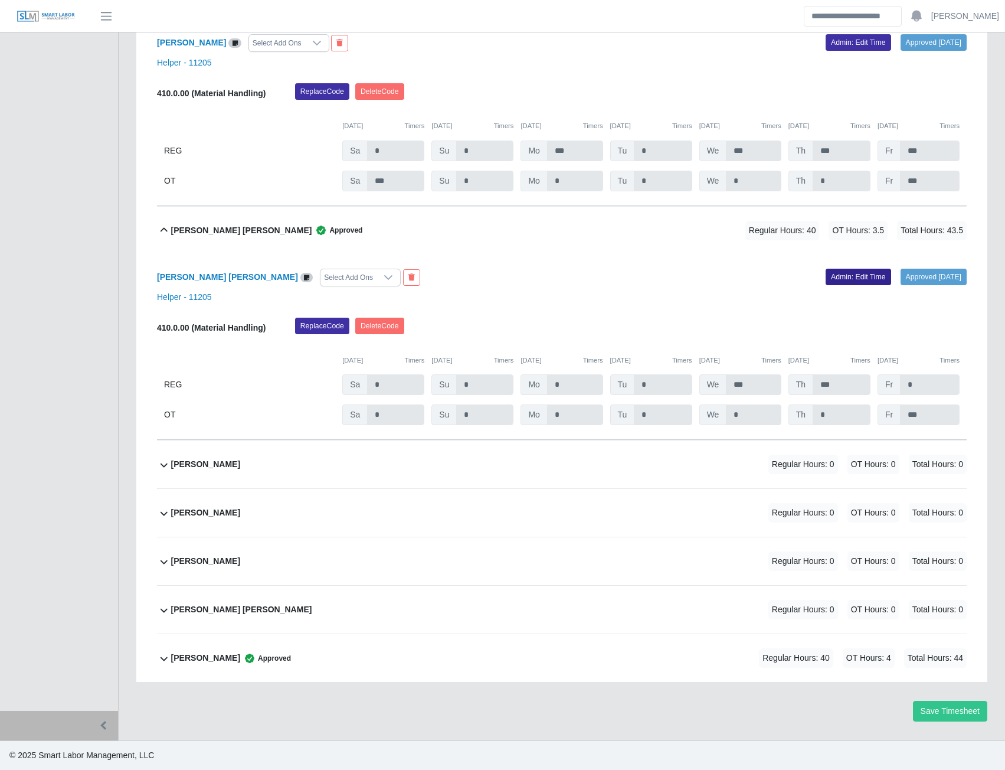
click at [861, 273] on link "Admin: Edit Time" at bounding box center [859, 277] width 66 height 17
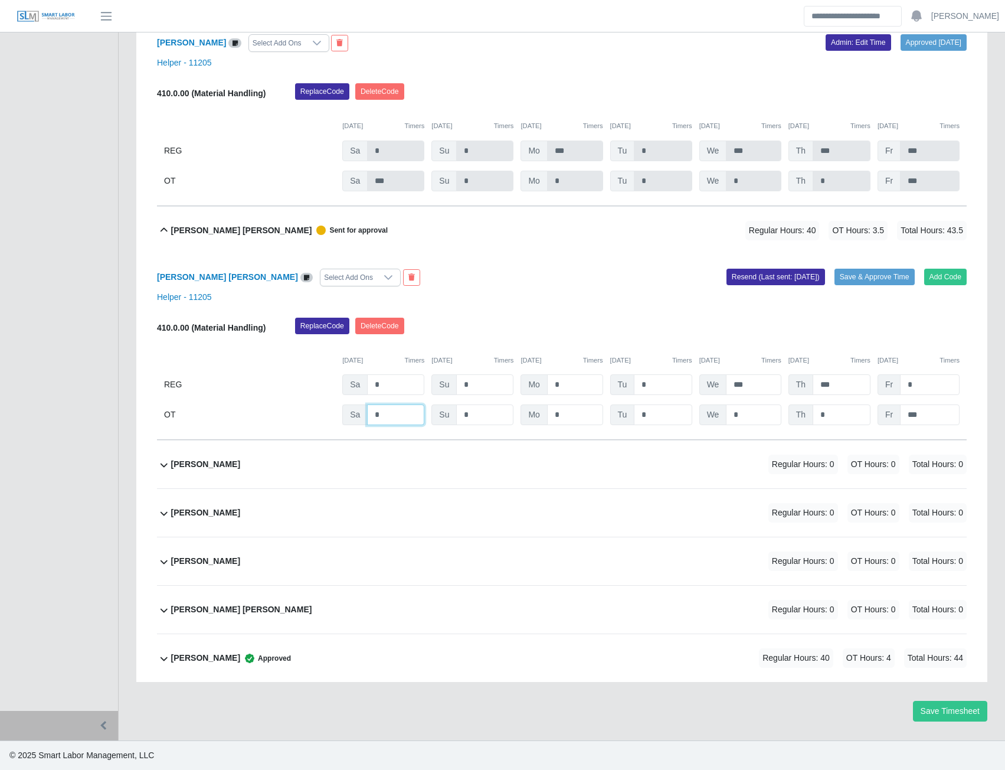
click at [401, 414] on input "*" at bounding box center [395, 414] width 57 height 21
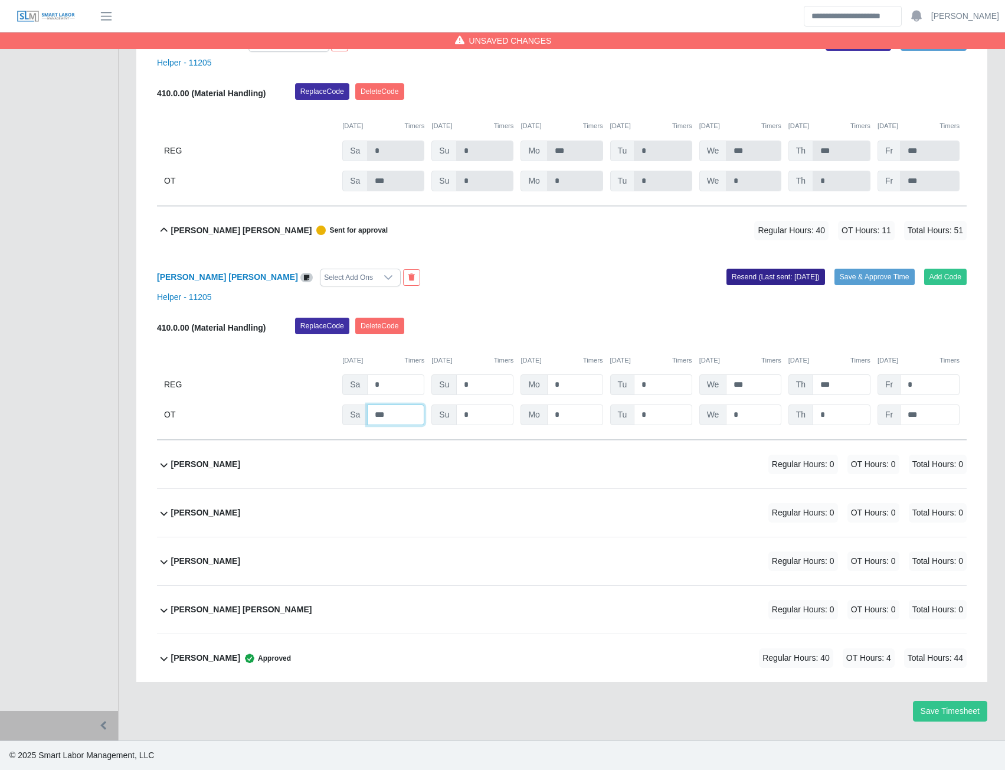
type input "***"
click at [812, 275] on button "Resend (Last sent: [DATE])" at bounding box center [776, 277] width 99 height 17
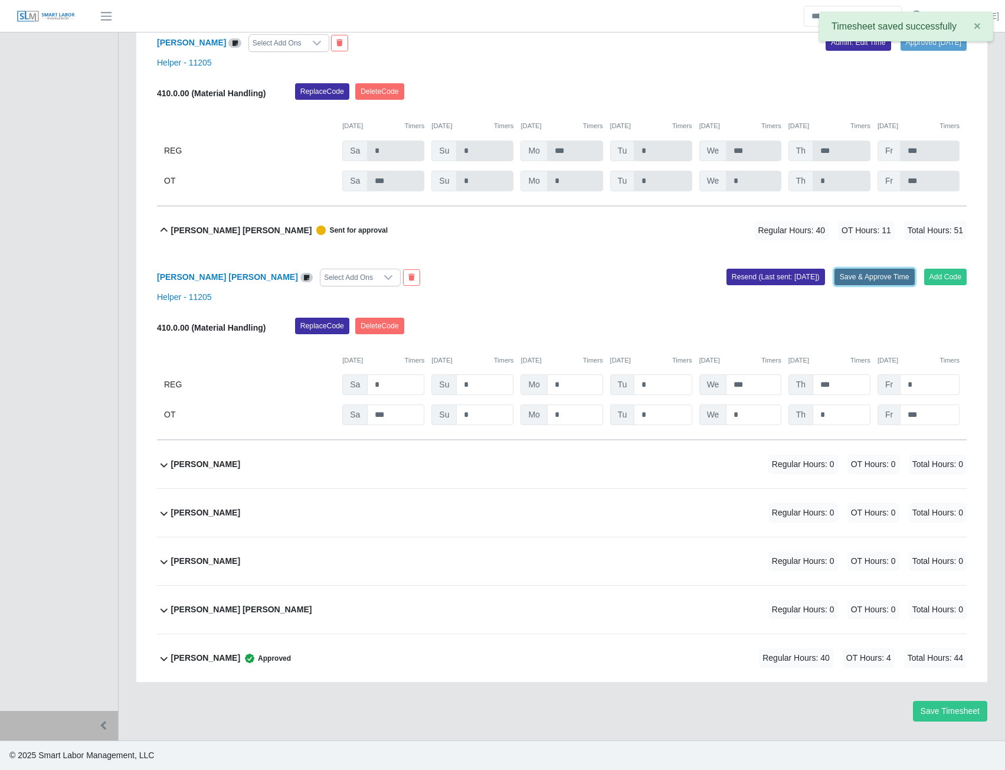
click at [866, 277] on button "Save & Approve Time" at bounding box center [875, 277] width 80 height 17
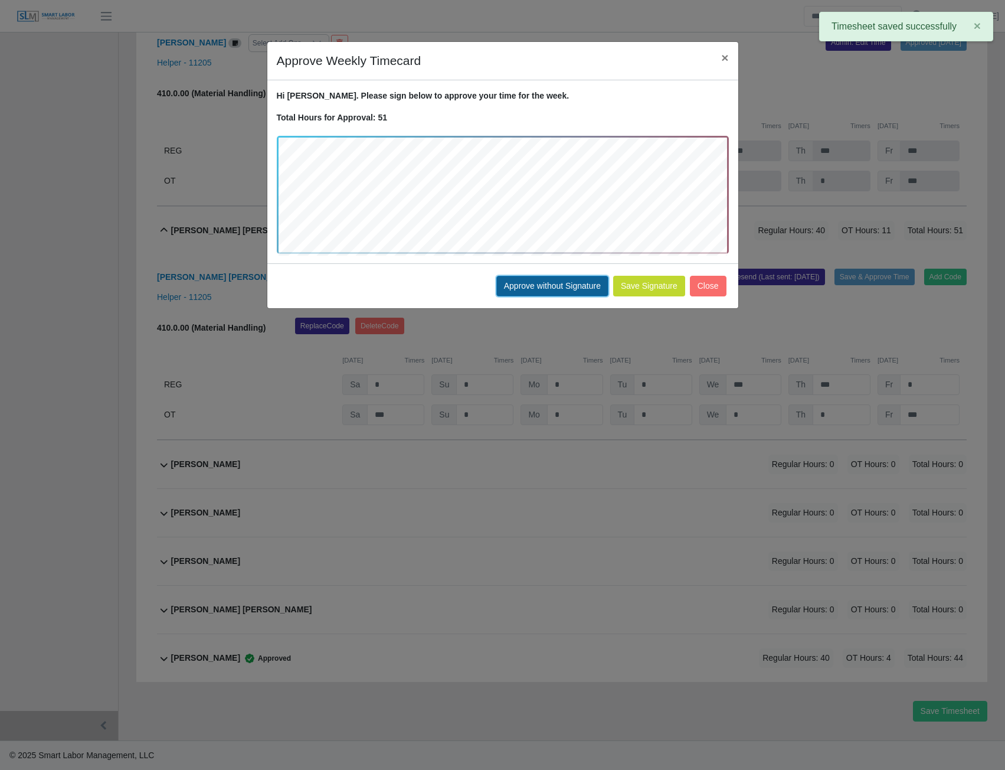
click at [555, 290] on button "Approve without Signature" at bounding box center [552, 286] width 112 height 21
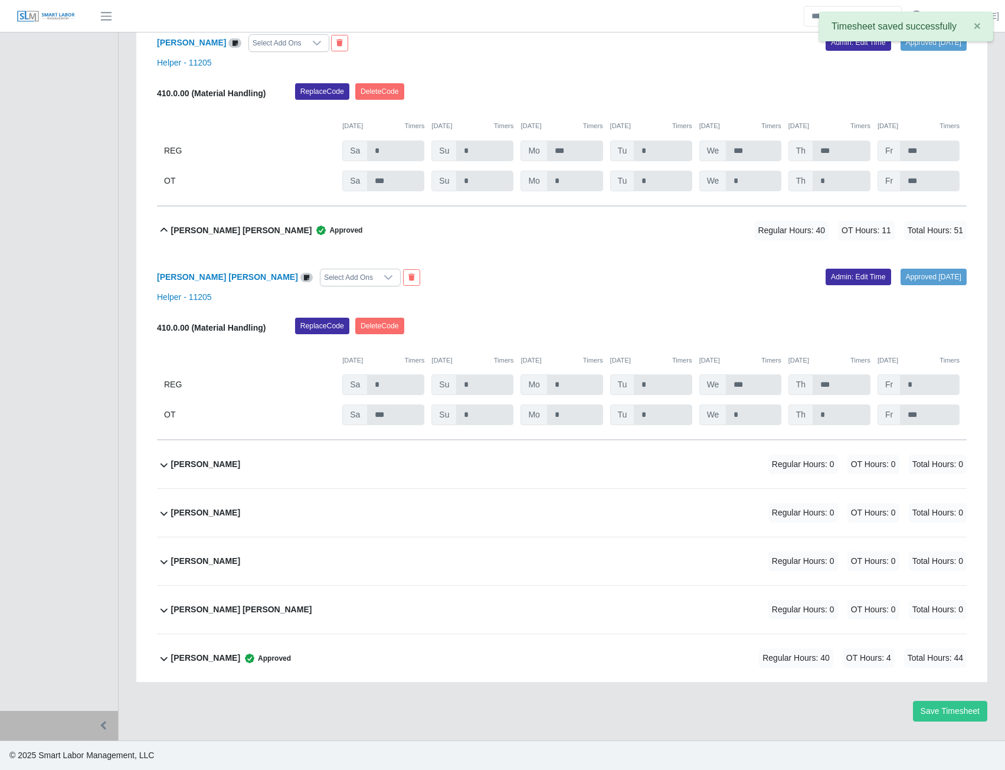
click at [216, 660] on b "[PERSON_NAME]" at bounding box center [205, 658] width 69 height 12
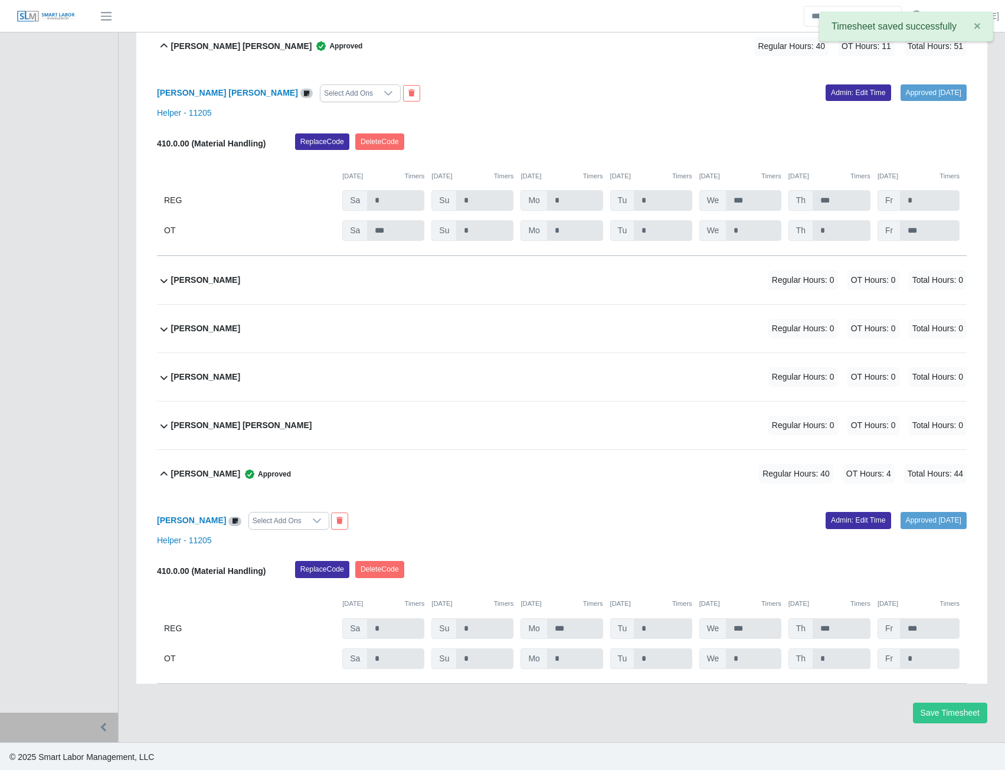
scroll to position [805, 0]
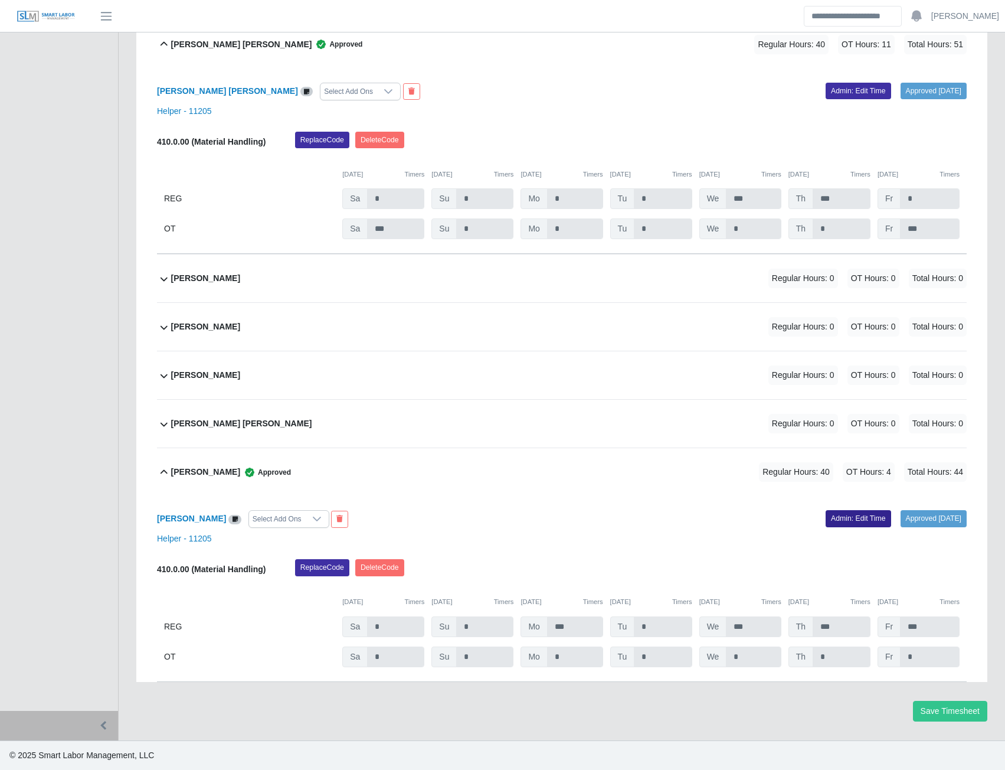
click at [826, 518] on link "Admin: Edit Time" at bounding box center [859, 518] width 66 height 17
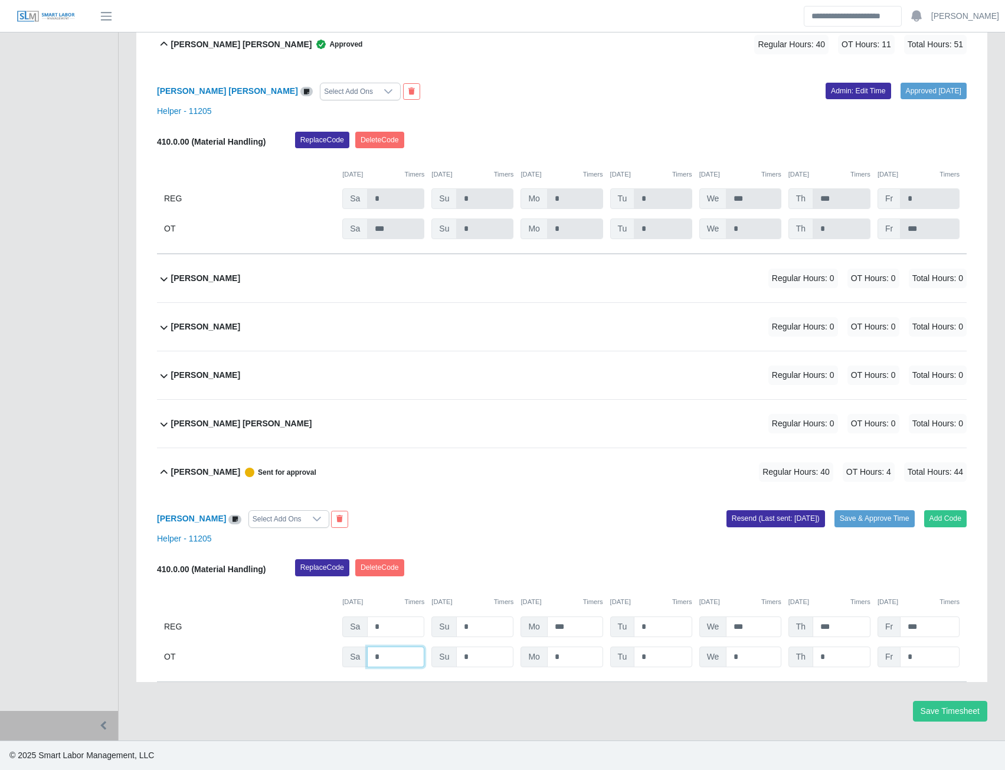
click at [398, 658] on input "*" at bounding box center [395, 656] width 57 height 21
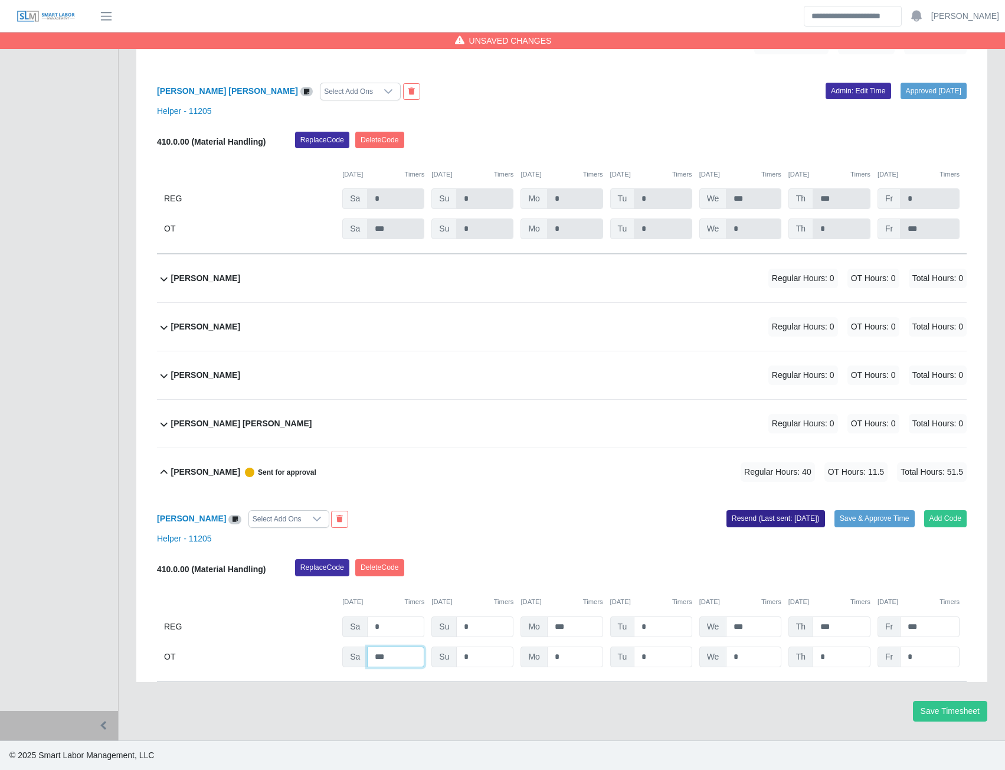
type input "***"
click at [765, 522] on button "Resend (Last sent: [DATE])" at bounding box center [776, 518] width 99 height 17
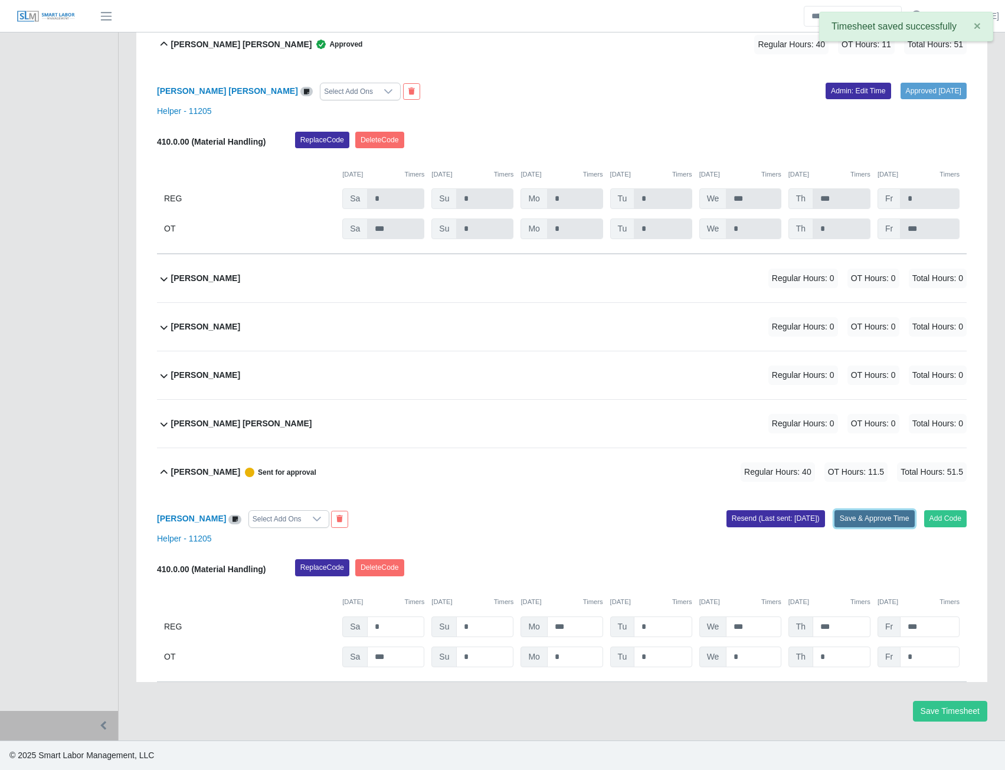
click at [860, 518] on button "Save & Approve Time" at bounding box center [875, 518] width 80 height 17
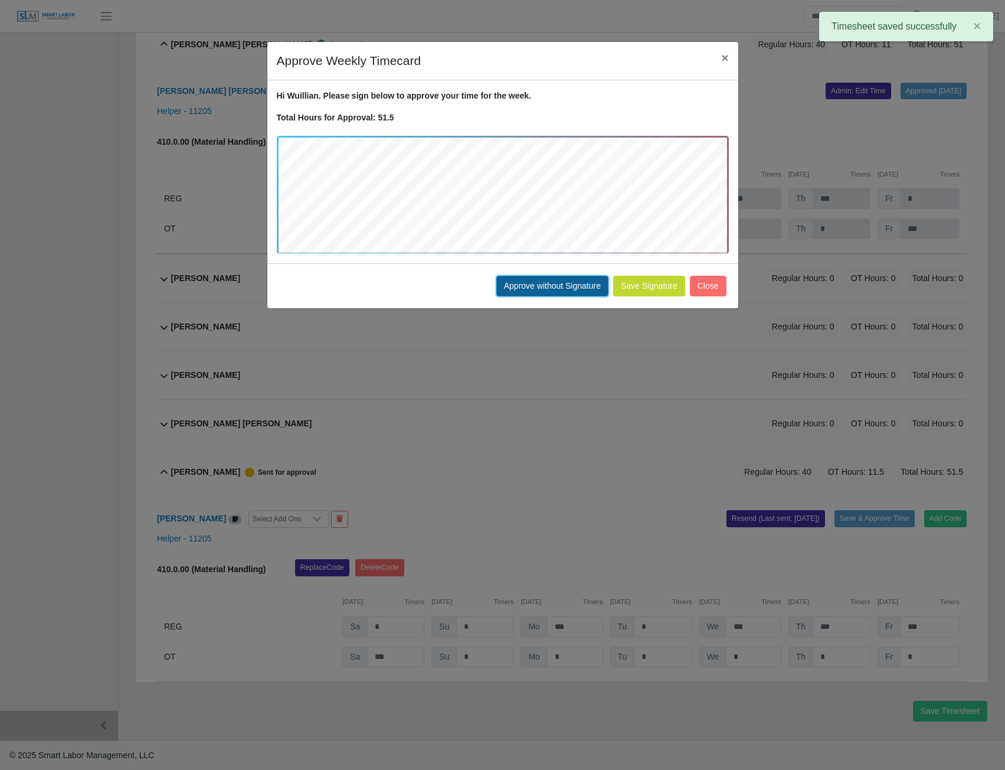
click at [583, 291] on button "Approve without Signature" at bounding box center [552, 286] width 112 height 21
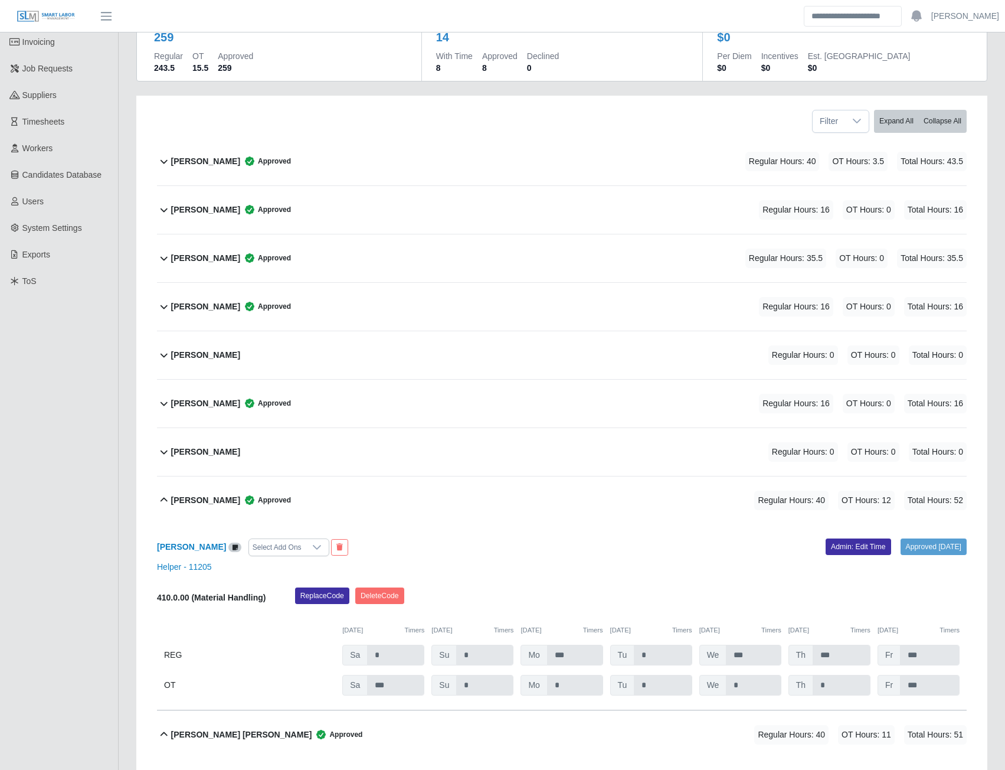
scroll to position [0, 0]
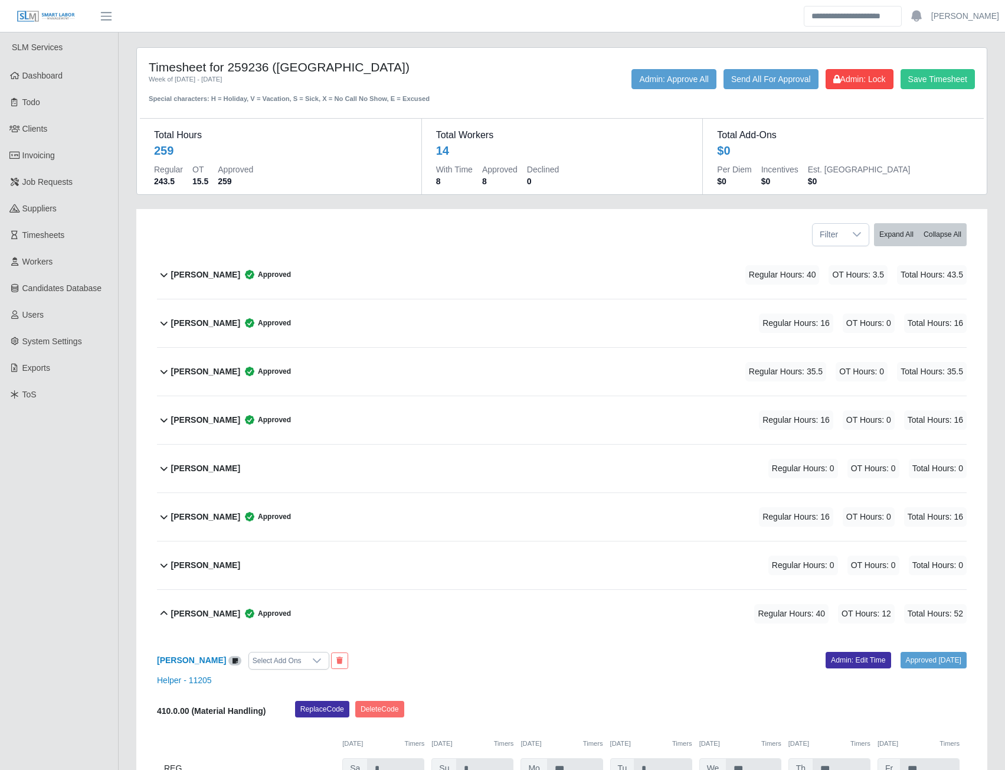
click at [214, 278] on b "[PERSON_NAME]" at bounding box center [205, 275] width 69 height 12
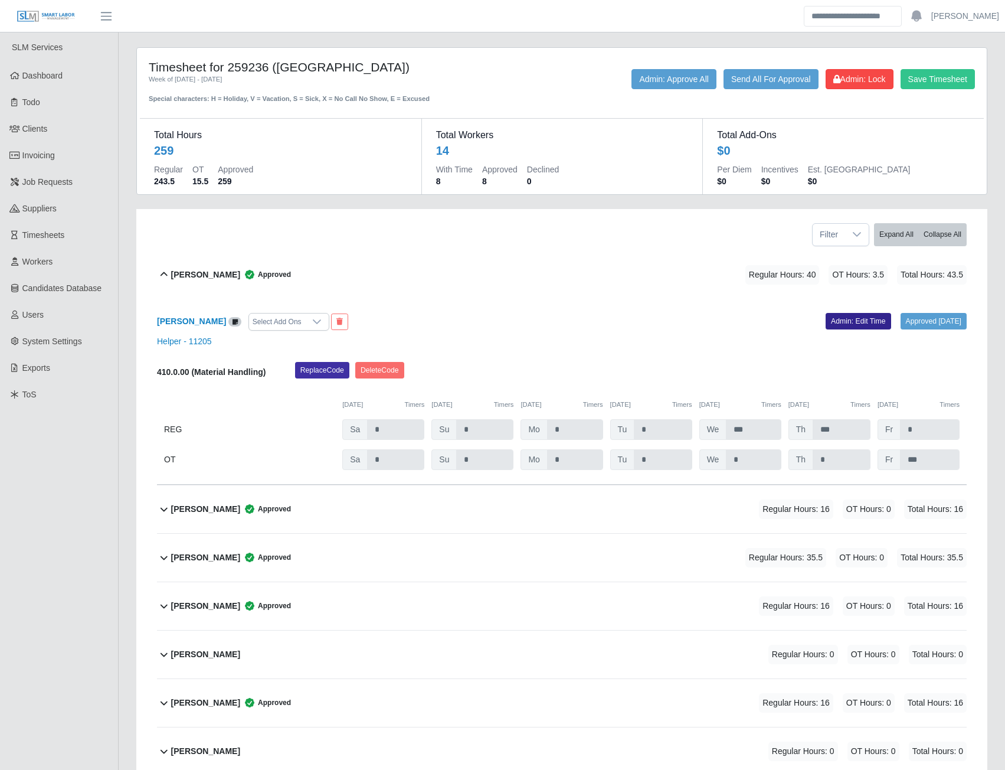
click at [831, 319] on link "Admin: Edit Time" at bounding box center [859, 321] width 66 height 17
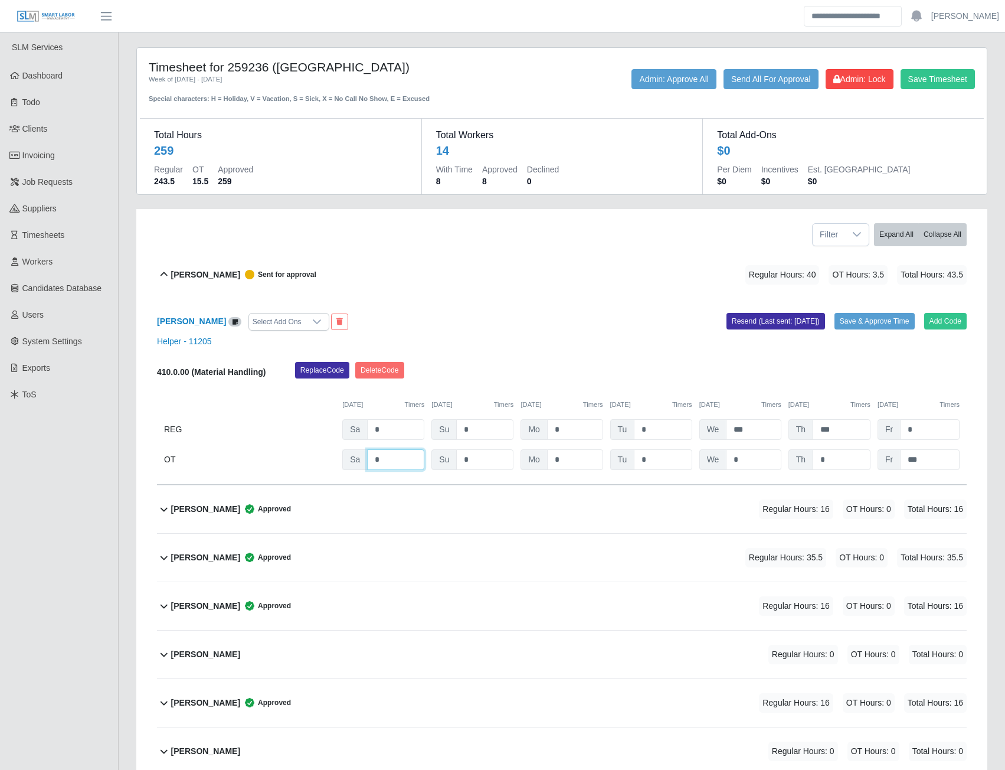
click at [402, 455] on input "*" at bounding box center [395, 459] width 57 height 21
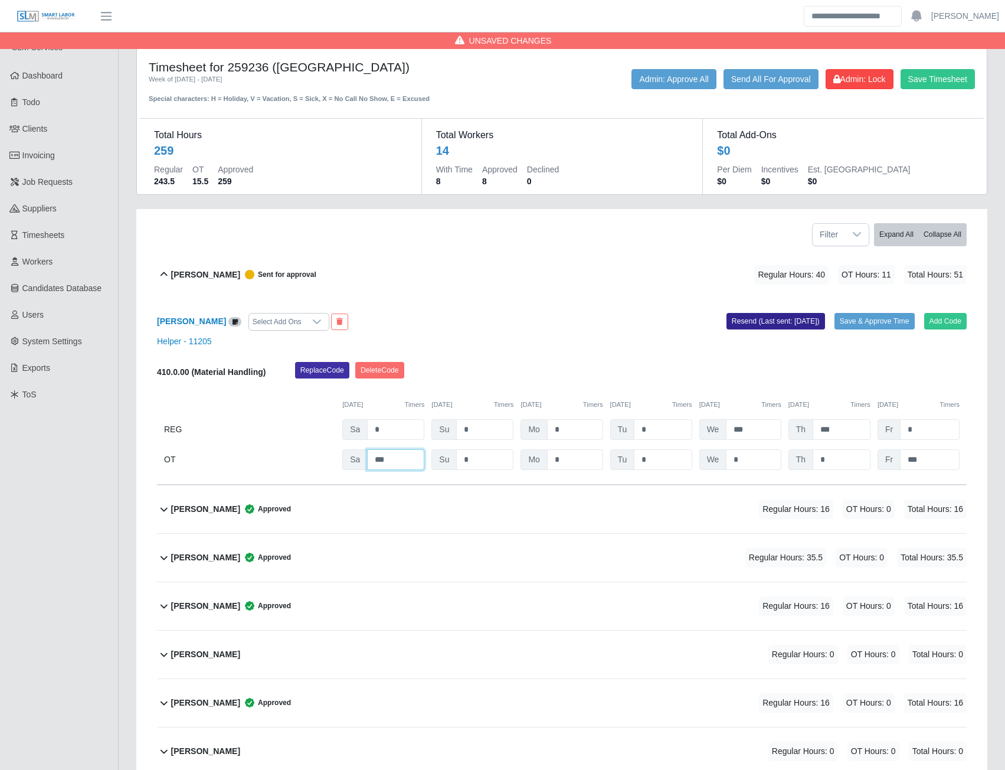
type input "***"
click at [805, 320] on button "Resend (Last sent: [DATE])" at bounding box center [776, 321] width 99 height 17
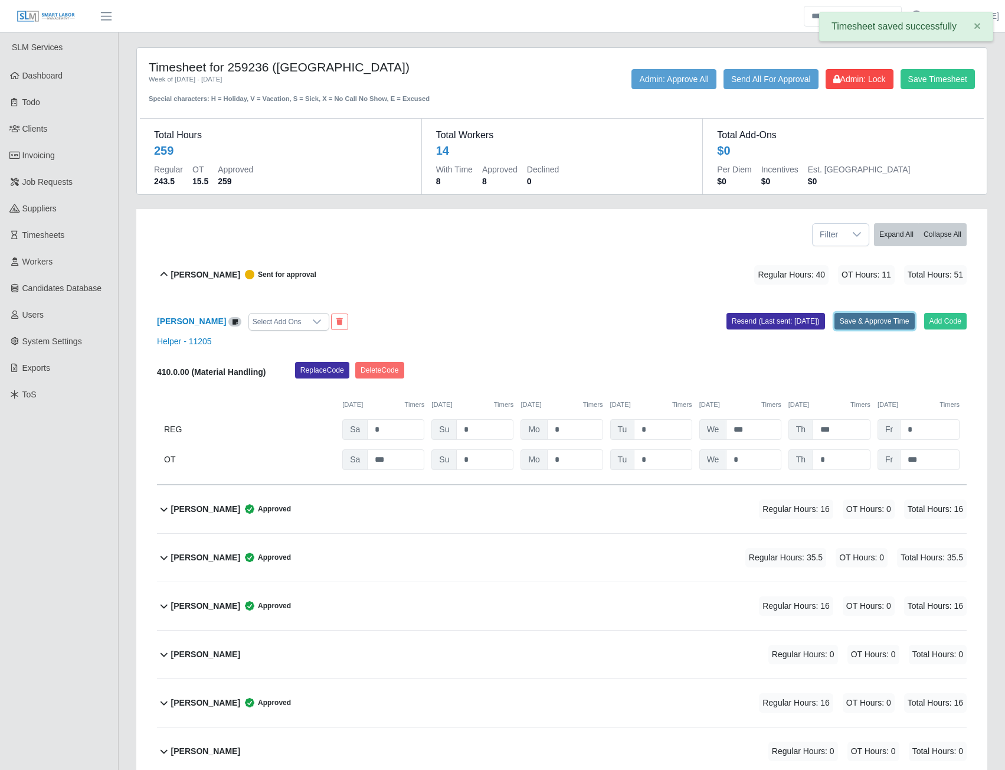
click at [863, 319] on button "Save & Approve Time" at bounding box center [875, 321] width 80 height 17
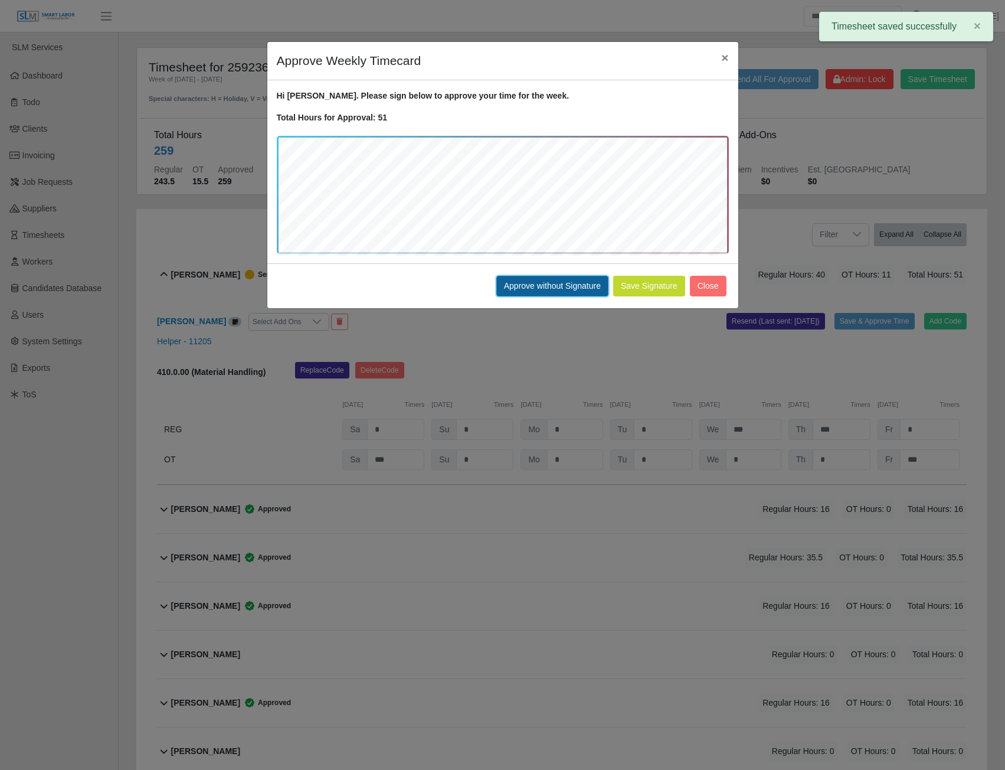
click at [576, 288] on button "Approve without Signature" at bounding box center [552, 286] width 112 height 21
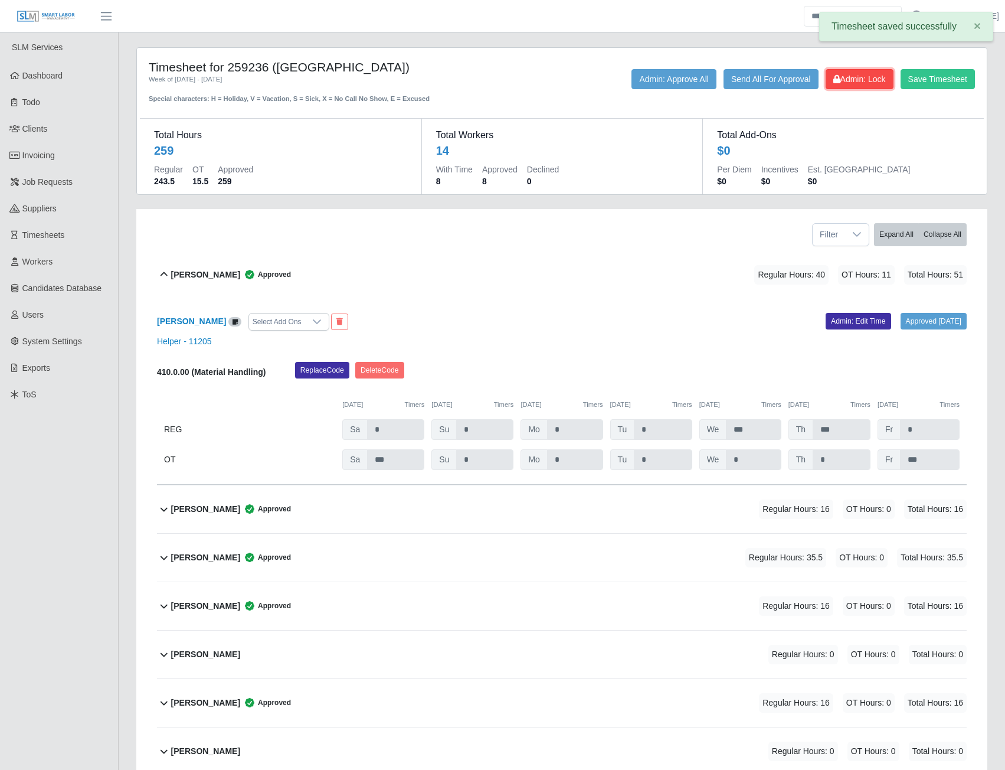
click at [867, 80] on span "Admin: Lock" at bounding box center [860, 78] width 53 height 9
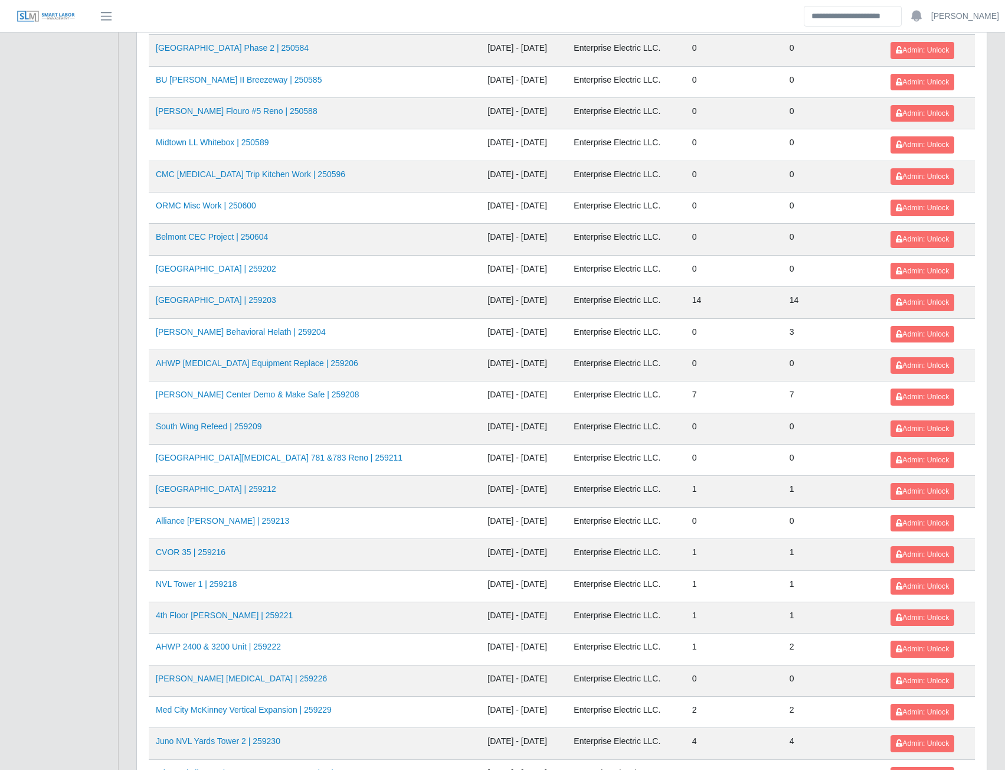
scroll to position [1041, 0]
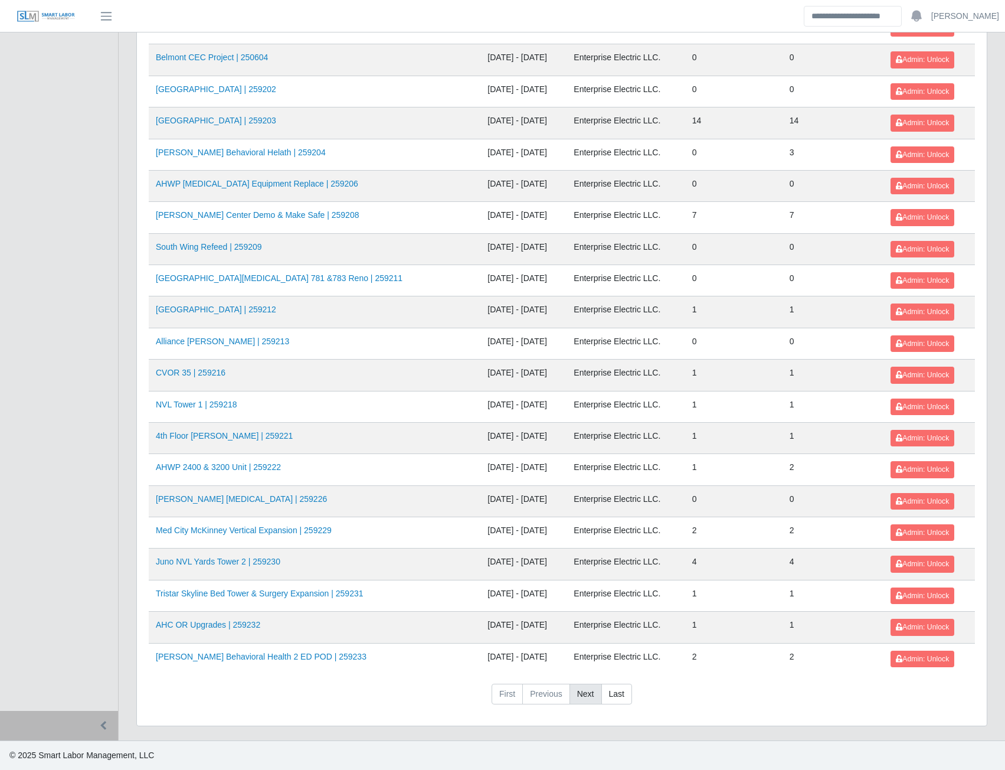
click at [585, 698] on link "Next" at bounding box center [586, 694] width 32 height 21
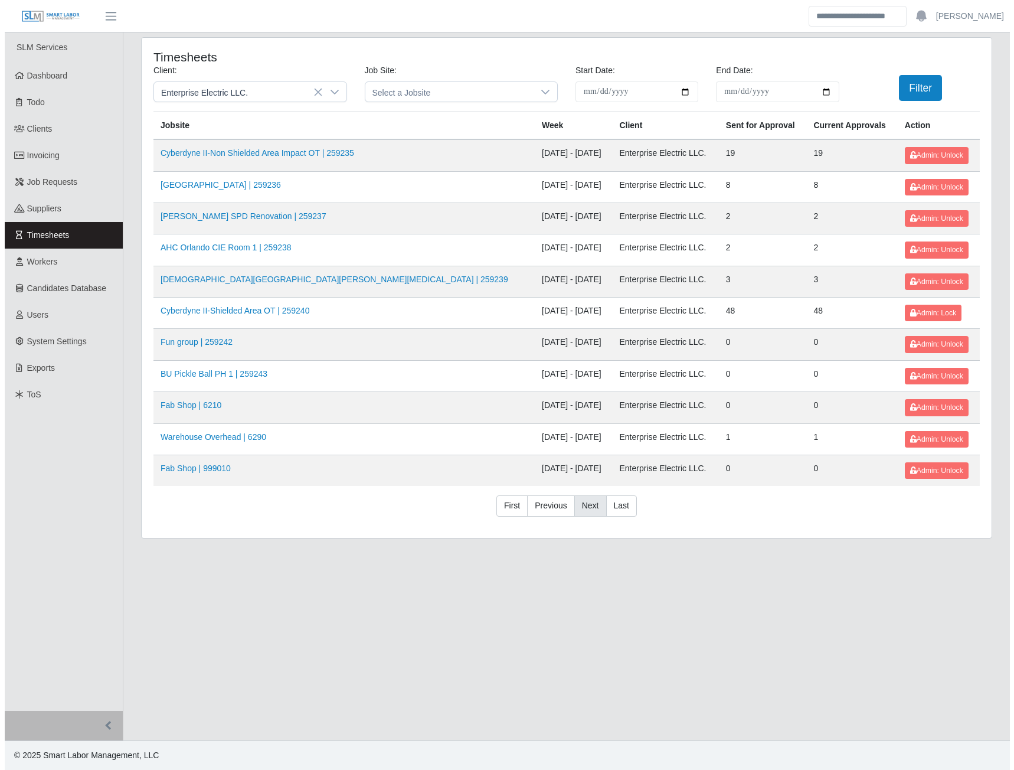
scroll to position [0, 0]
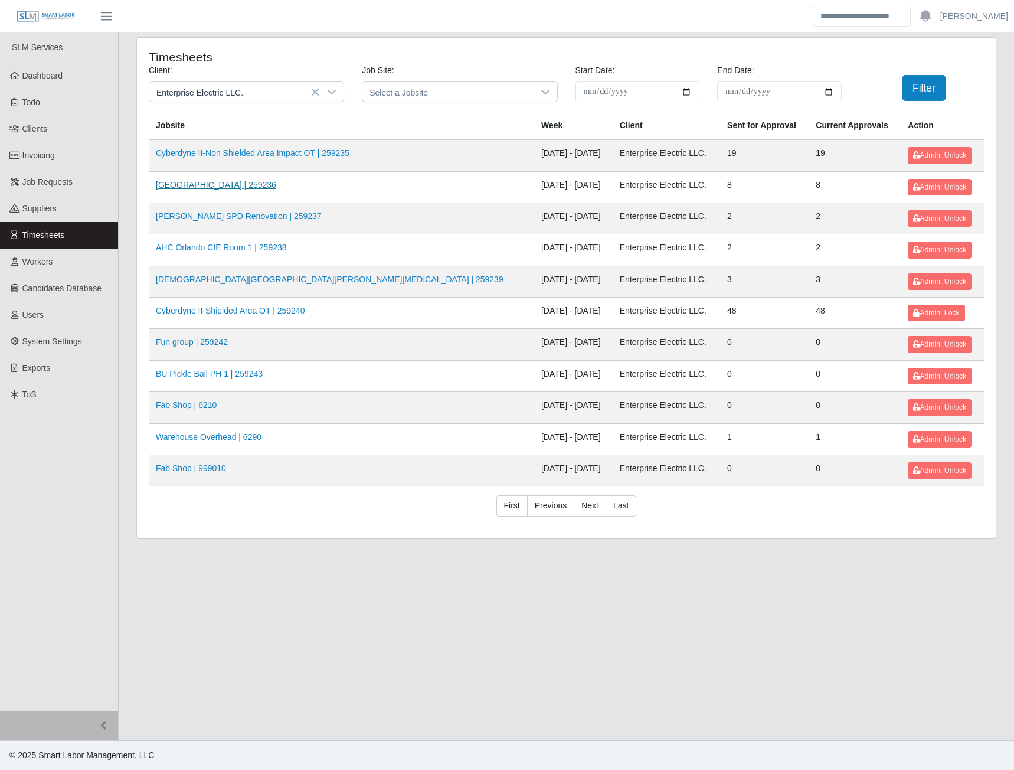
click at [251, 187] on link "HCA Methodist Hospital | 259236" at bounding box center [216, 184] width 120 height 9
